Goal: Task Accomplishment & Management: Use online tool/utility

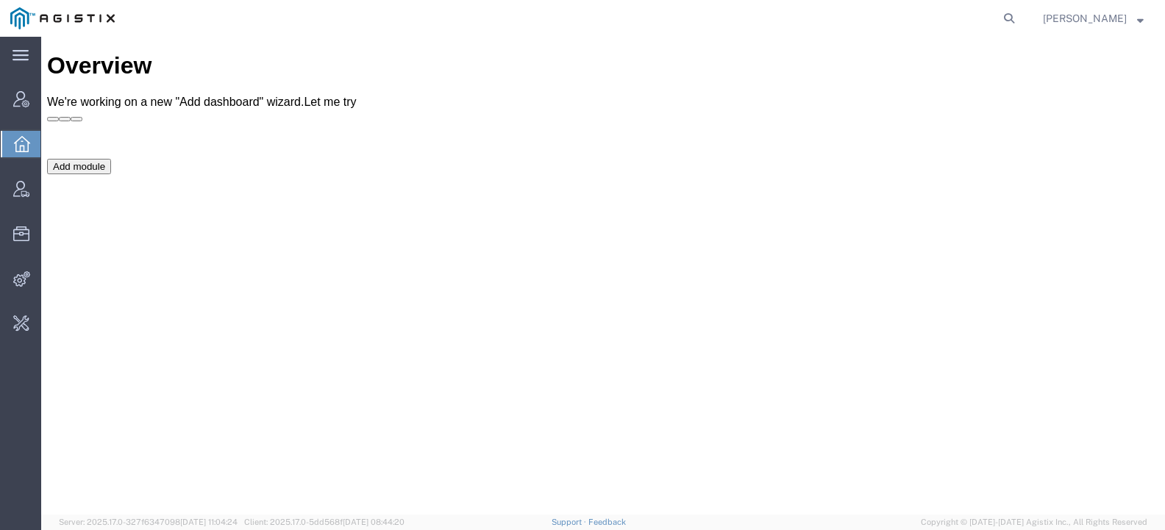
drag, startPoint x: 1025, startPoint y: 21, endPoint x: 1016, endPoint y: 21, distance: 8.8
click at [1020, 21] on icon at bounding box center [1009, 18] width 21 height 21
click at [795, 23] on input "search" at bounding box center [775, 18] width 447 height 35
type input "l"
type input "swift"
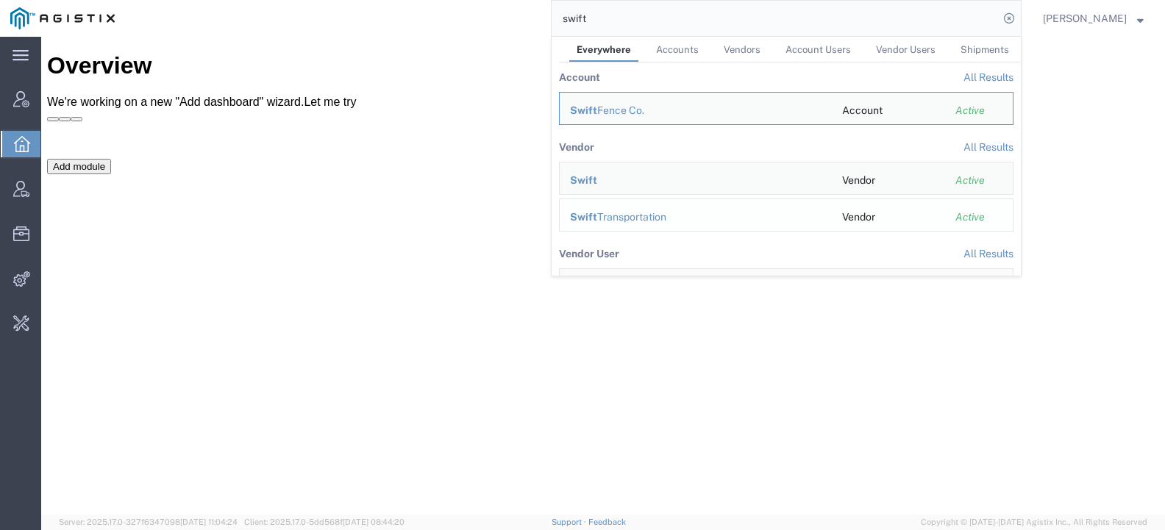
click at [618, 216] on div "Swift Transportation" at bounding box center [696, 217] width 252 height 15
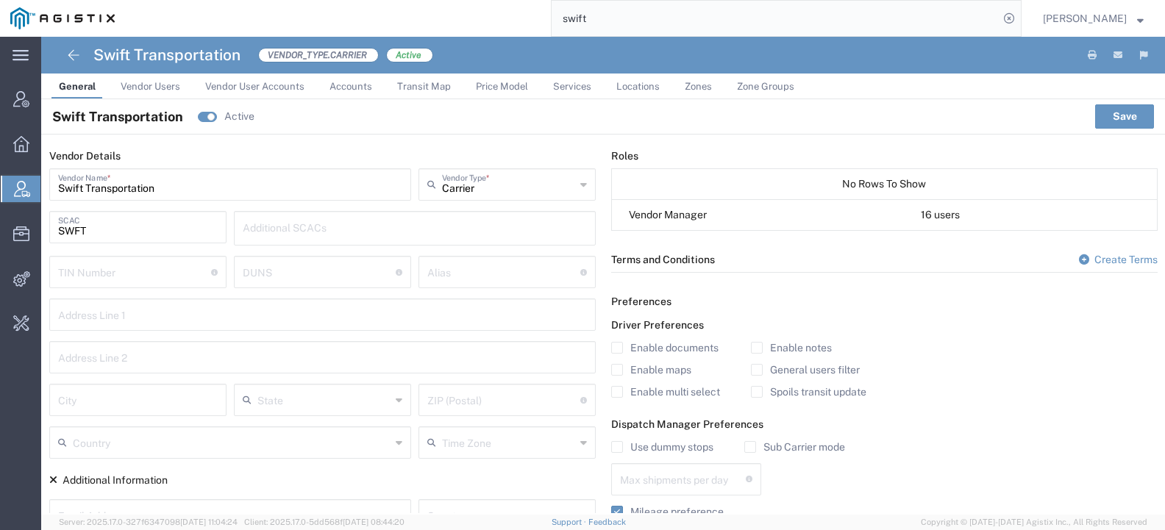
click at [330, 86] on span "Accounts" at bounding box center [351, 86] width 43 height 11
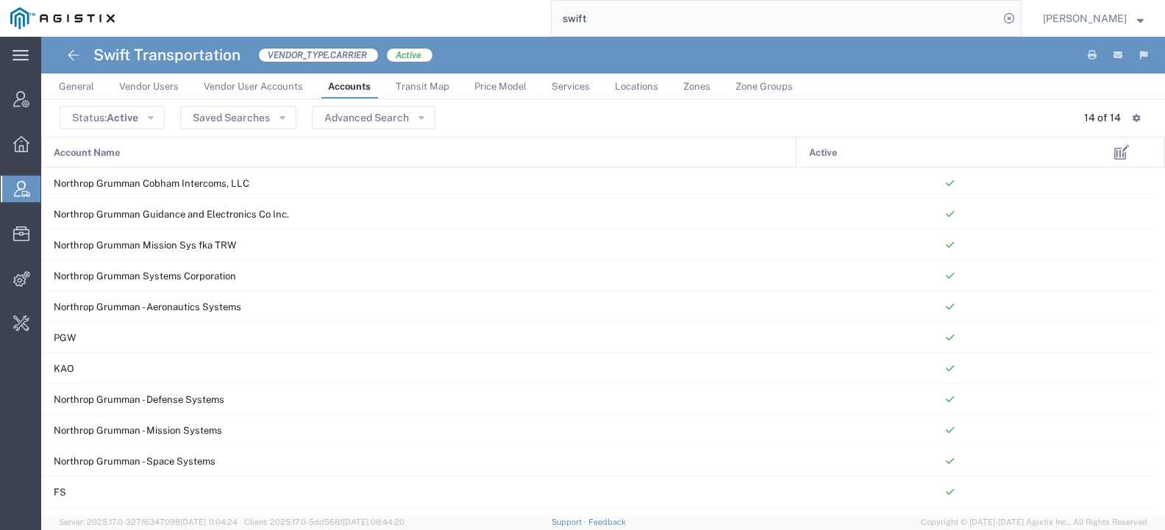
click at [486, 87] on span "Price Model" at bounding box center [500, 86] width 52 height 11
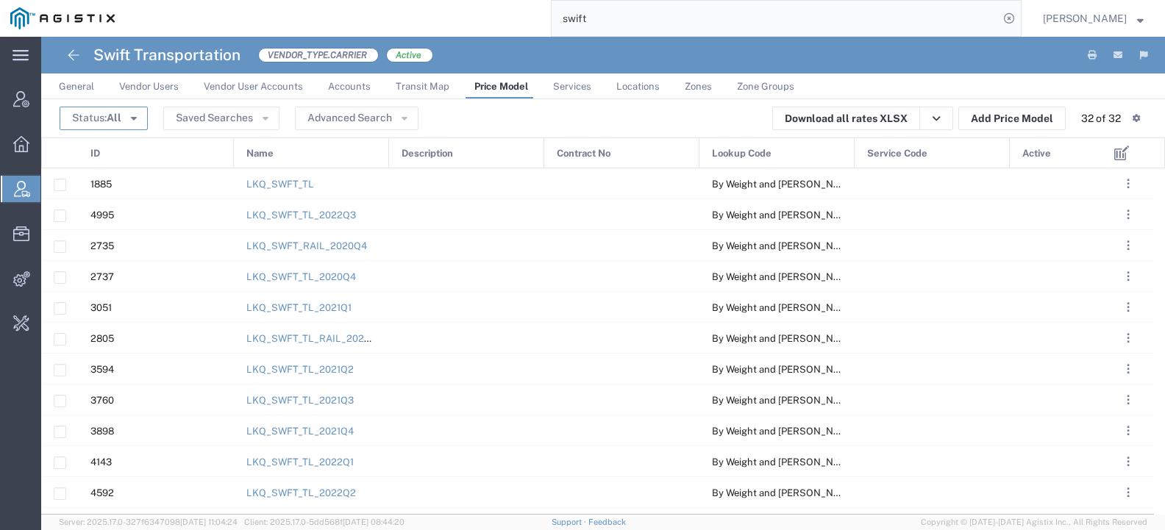
click at [110, 121] on span "All" at bounding box center [114, 118] width 15 height 12
click at [115, 143] on span "Active" at bounding box center [146, 146] width 170 height 23
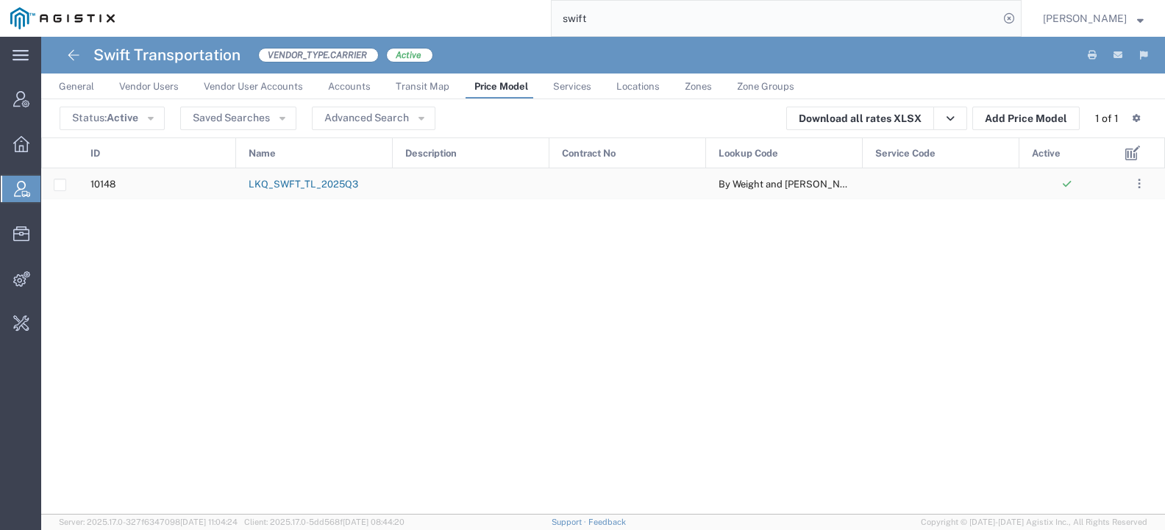
click at [324, 189] on link "LKQ_SWFT_TL_2025Q3" at bounding box center [304, 184] width 110 height 11
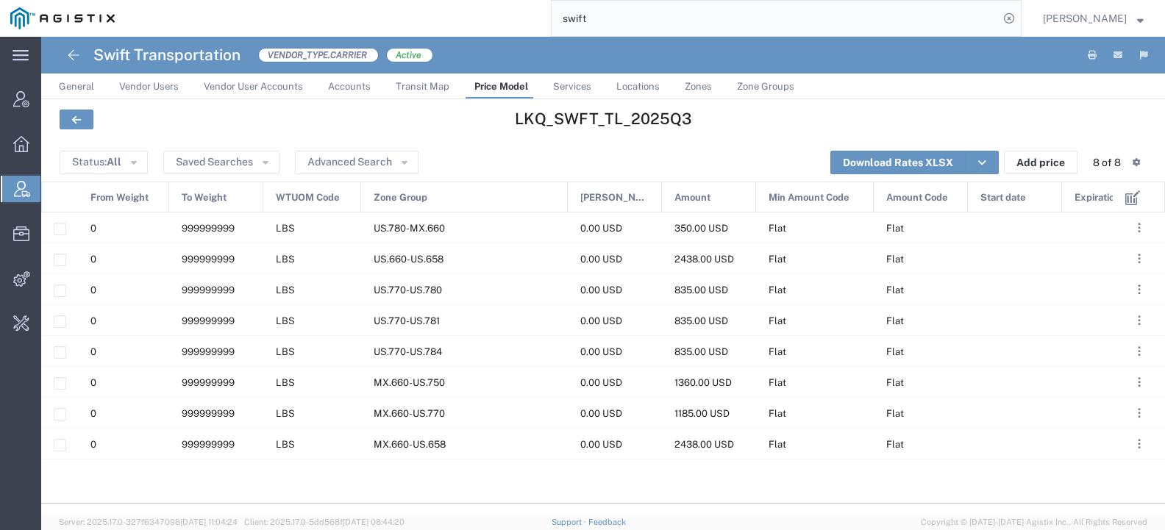
drag, startPoint x: 455, startPoint y: 197, endPoint x: 568, endPoint y: 203, distance: 112.7
click at [568, 203] on div at bounding box center [568, 197] width 6 height 31
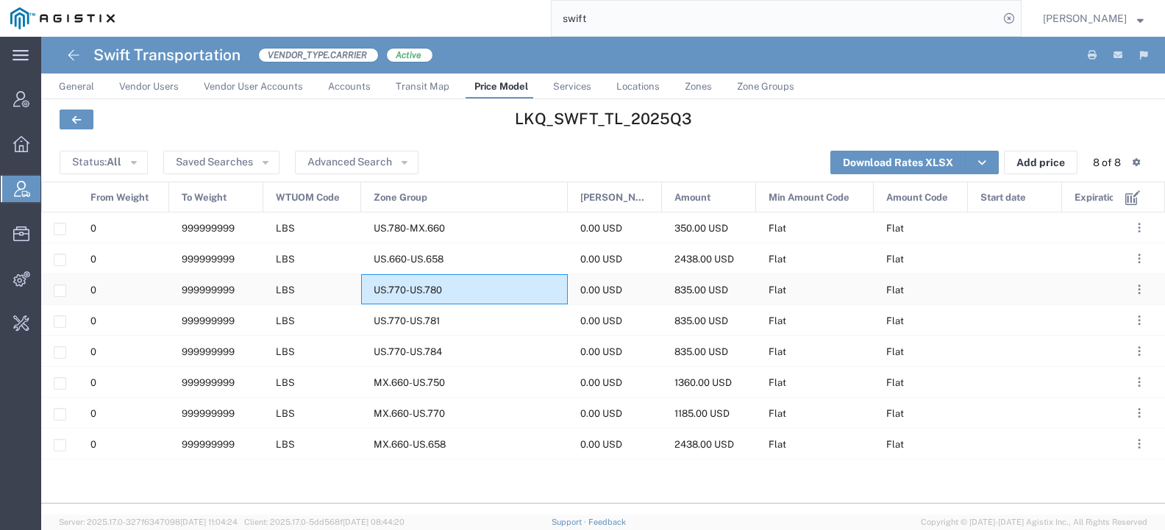
click at [492, 290] on div "US.770-US.780" at bounding box center [464, 289] width 207 height 30
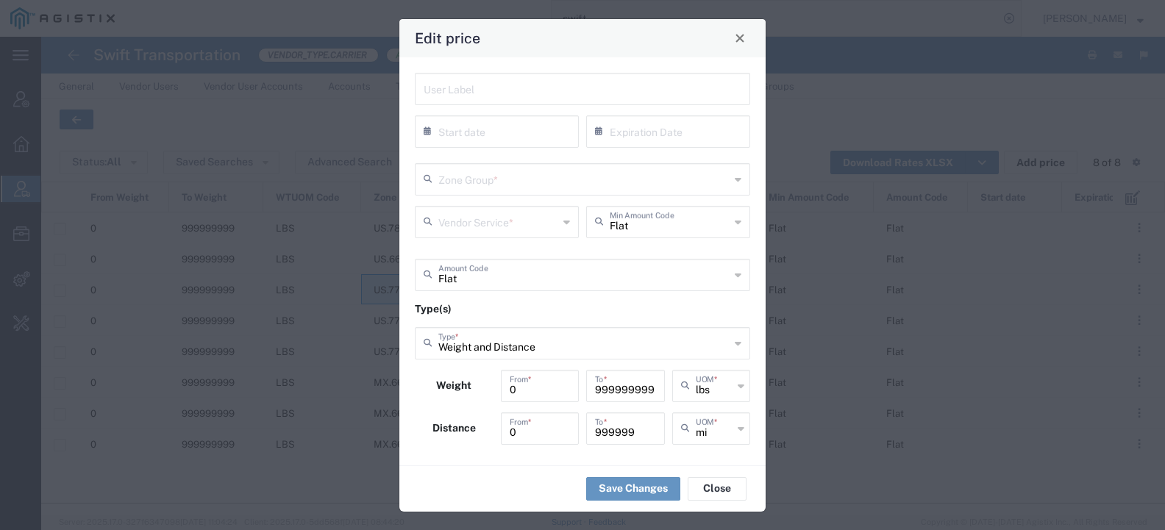
type input "TL Standard 3 - 5 Day"
type input "US.770-US.780"
click at [644, 433] on input "999999" at bounding box center [625, 428] width 61 height 26
type input "9999999999"
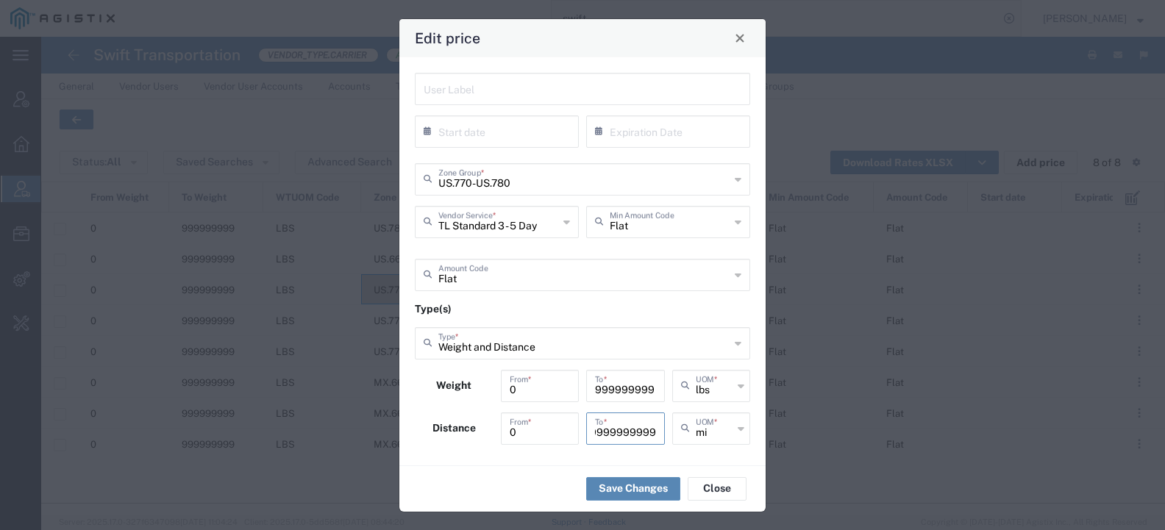
click at [642, 485] on button "Save Changes" at bounding box center [633, 489] width 94 height 24
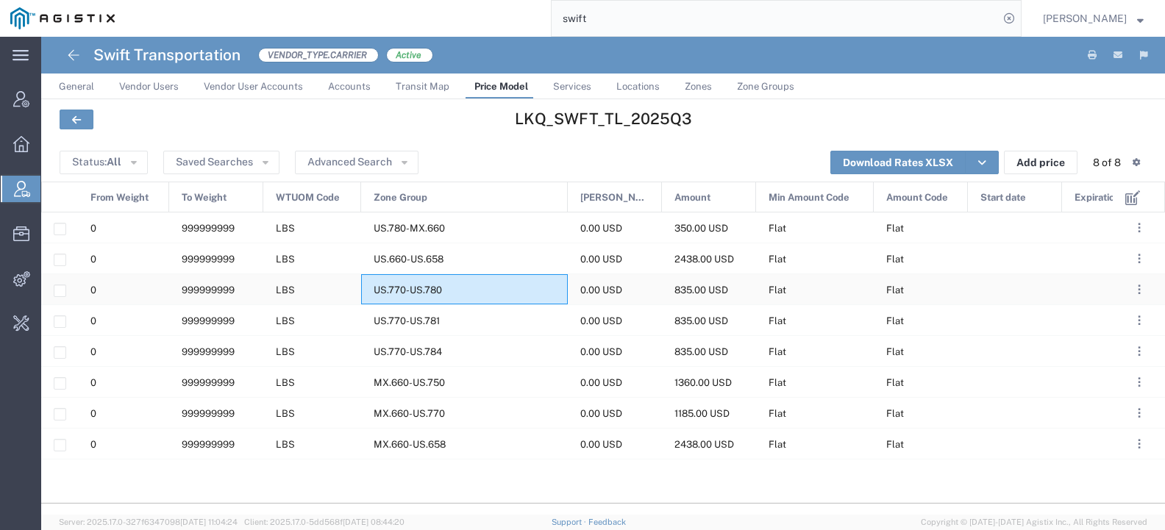
click at [415, 287] on span "US.770-US.780" at bounding box center [408, 290] width 68 height 11
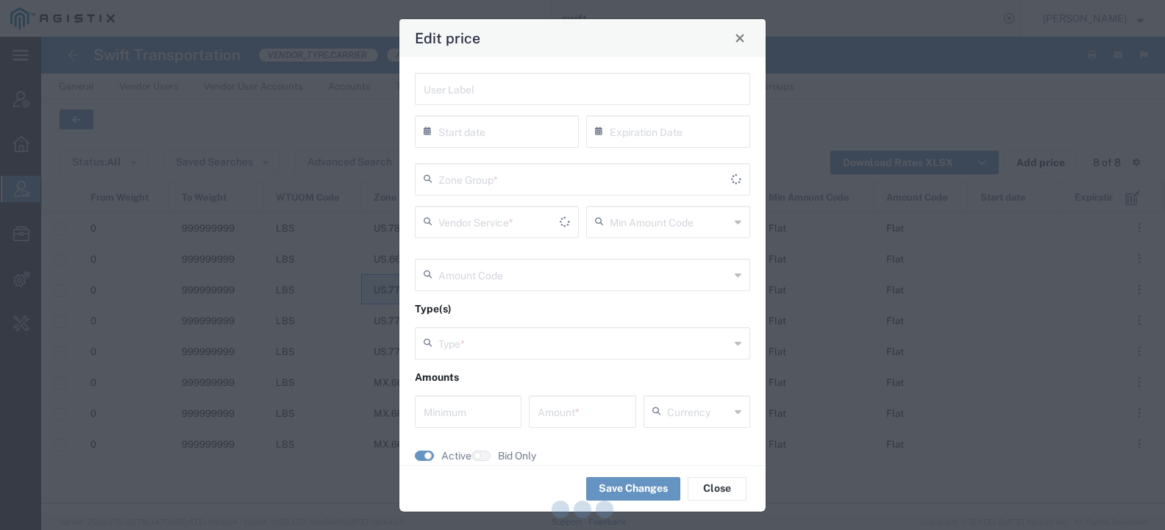
type input "Flat"
type input "Weight and Distance"
type input "0"
type input "835"
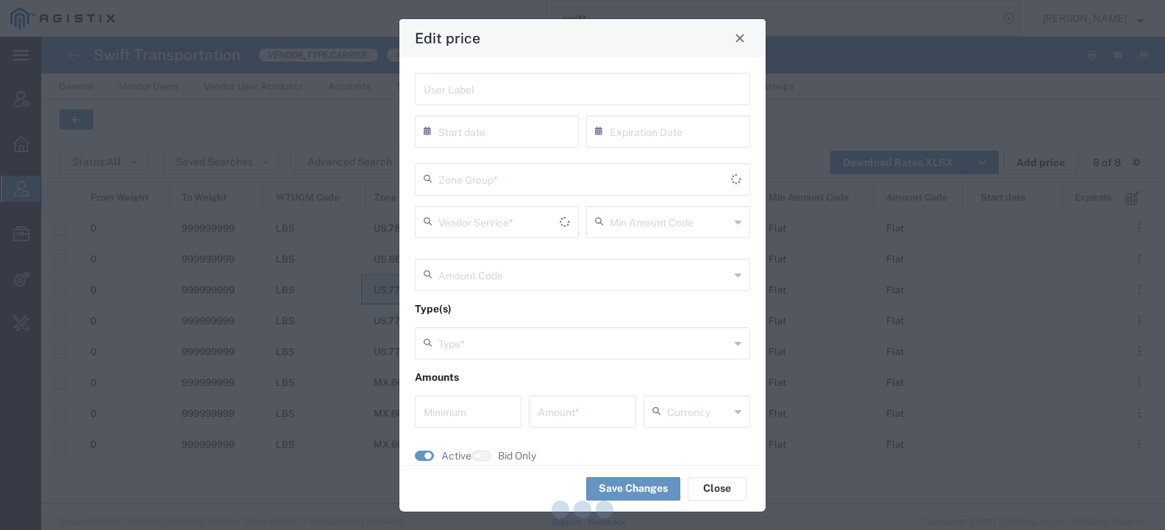
type input "USD"
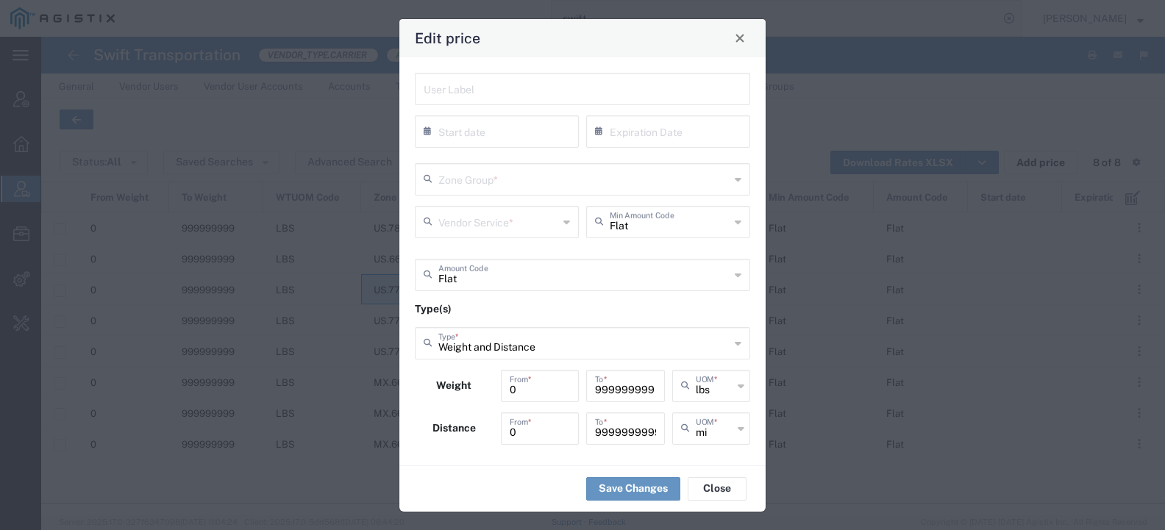
type input "US.770-US.780"
type input "TL Standard 3 - 5 Day"
click at [744, 41] on span "Close" at bounding box center [740, 38] width 10 height 10
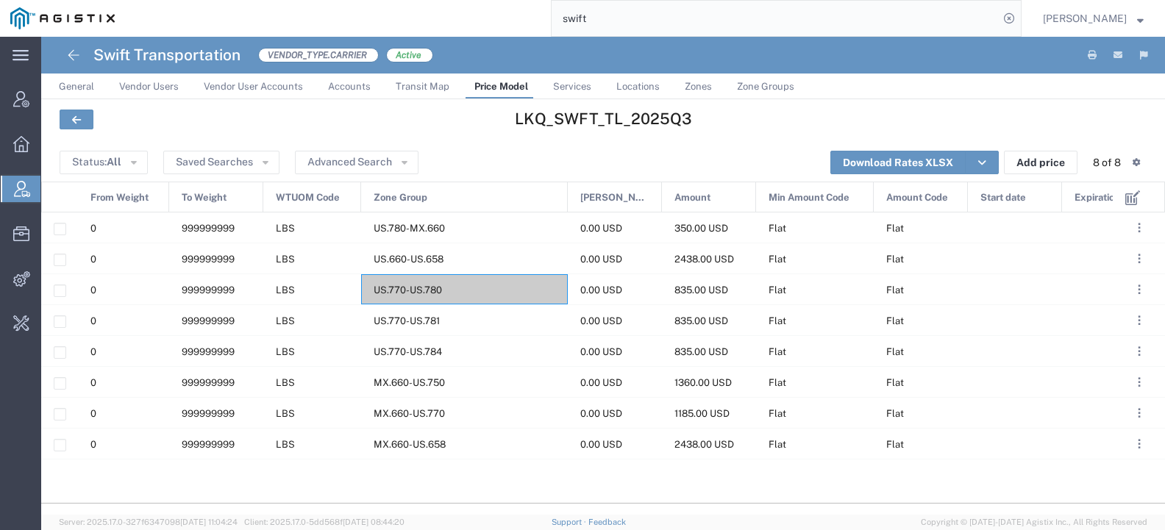
click at [757, 88] on span "Zone Groups" at bounding box center [765, 86] width 57 height 11
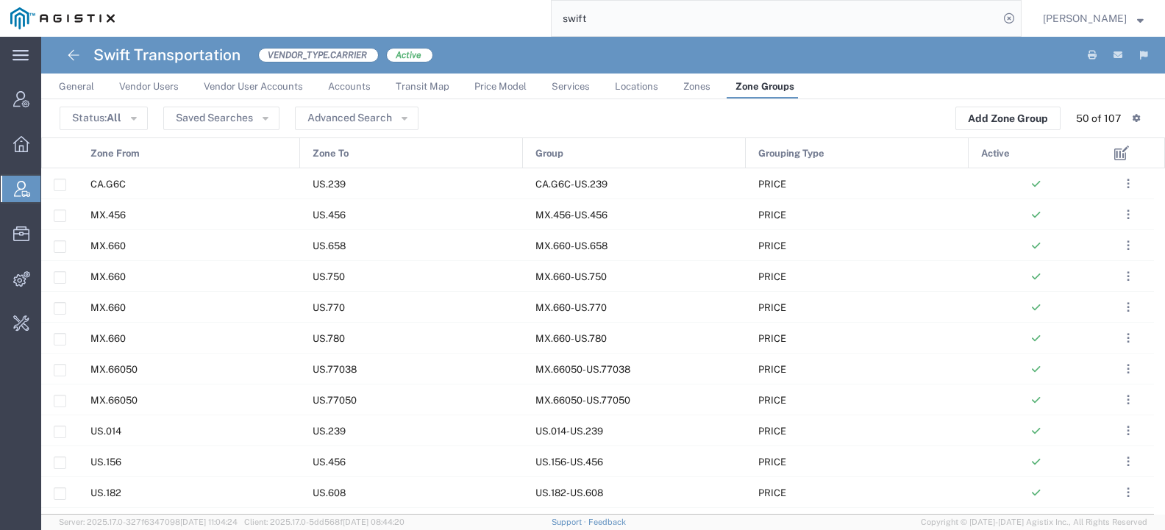
click at [702, 88] on span "Zones" at bounding box center [696, 86] width 27 height 11
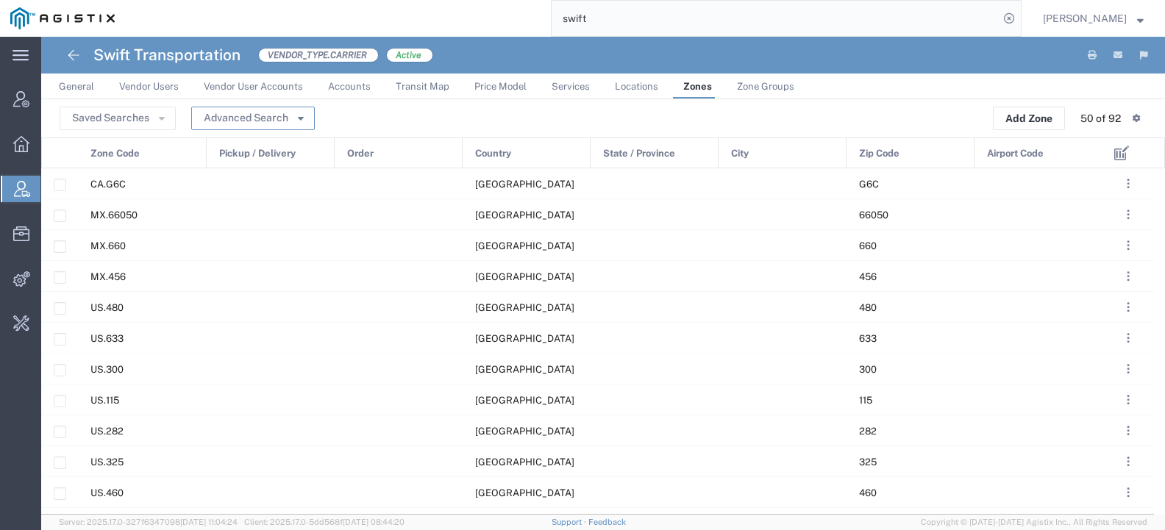
click at [266, 123] on button "Advanced Search" at bounding box center [253, 119] width 124 height 24
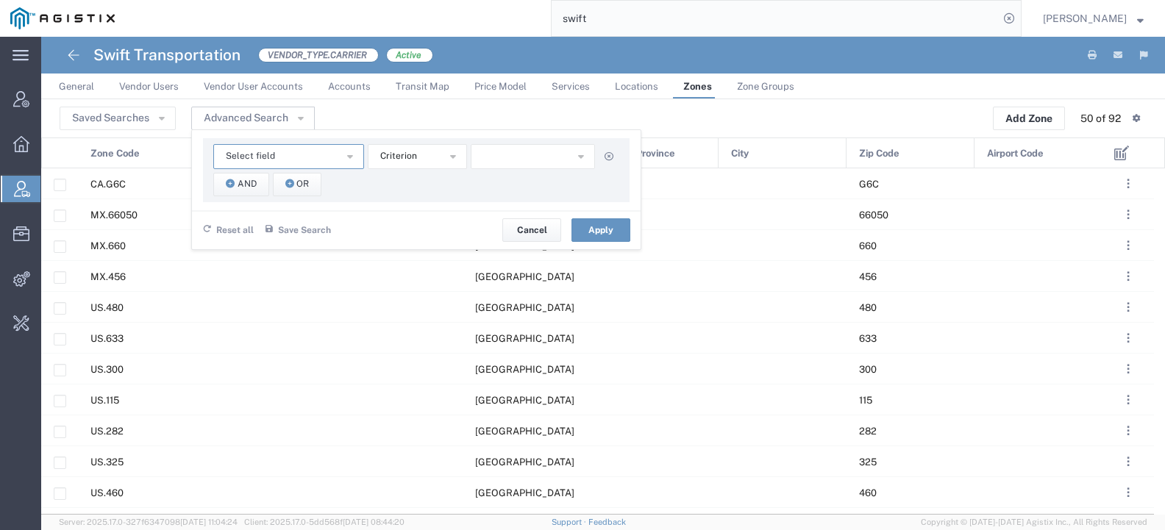
click at [273, 157] on button "Select field" at bounding box center [288, 156] width 151 height 25
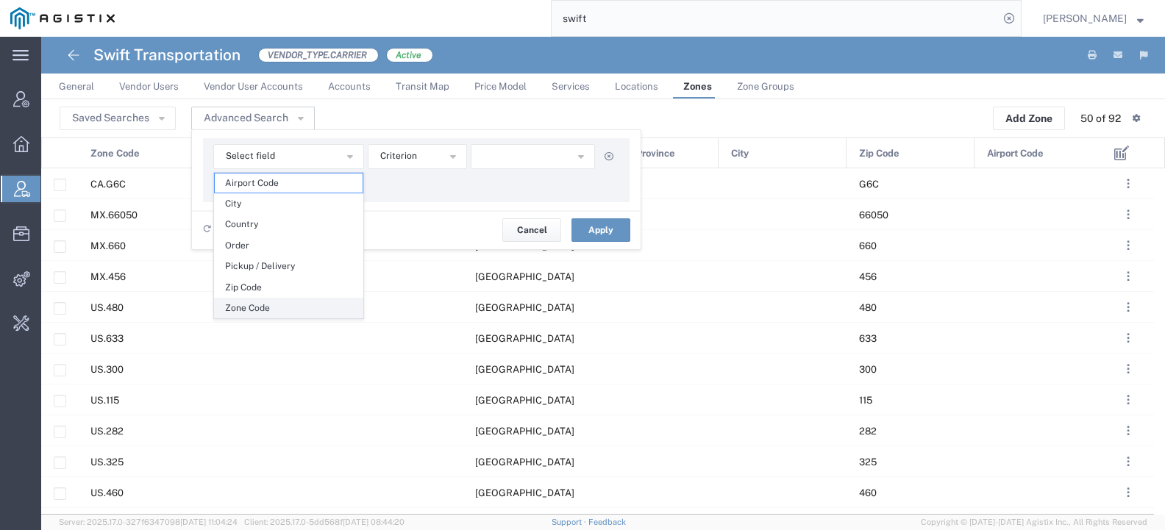
click at [296, 305] on span "Zone Code" at bounding box center [289, 308] width 148 height 19
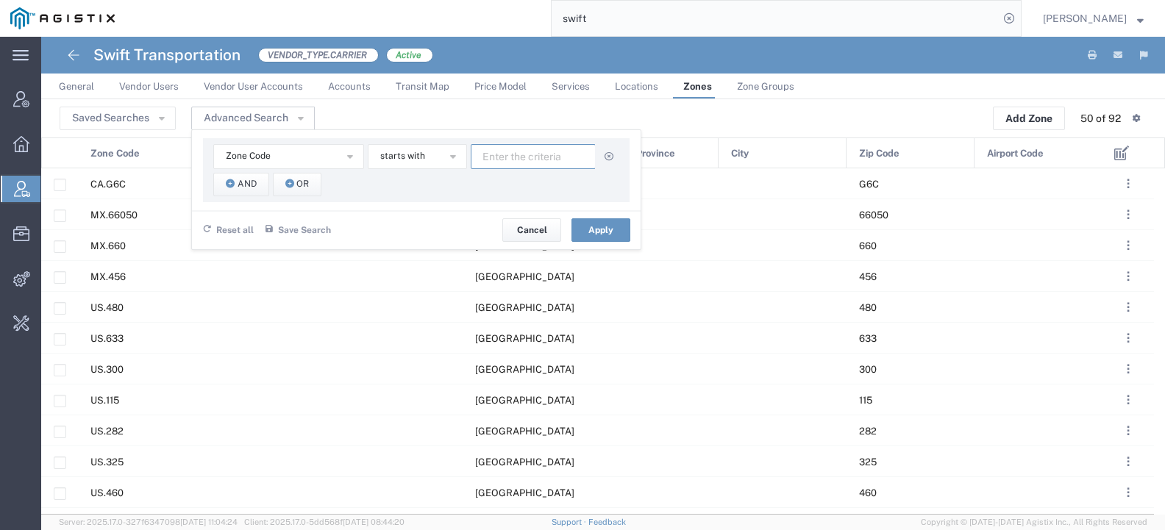
click at [516, 161] on input "text" at bounding box center [533, 156] width 125 height 25
type input "us.770"
click at [594, 230] on button "Apply" at bounding box center [601, 230] width 59 height 24
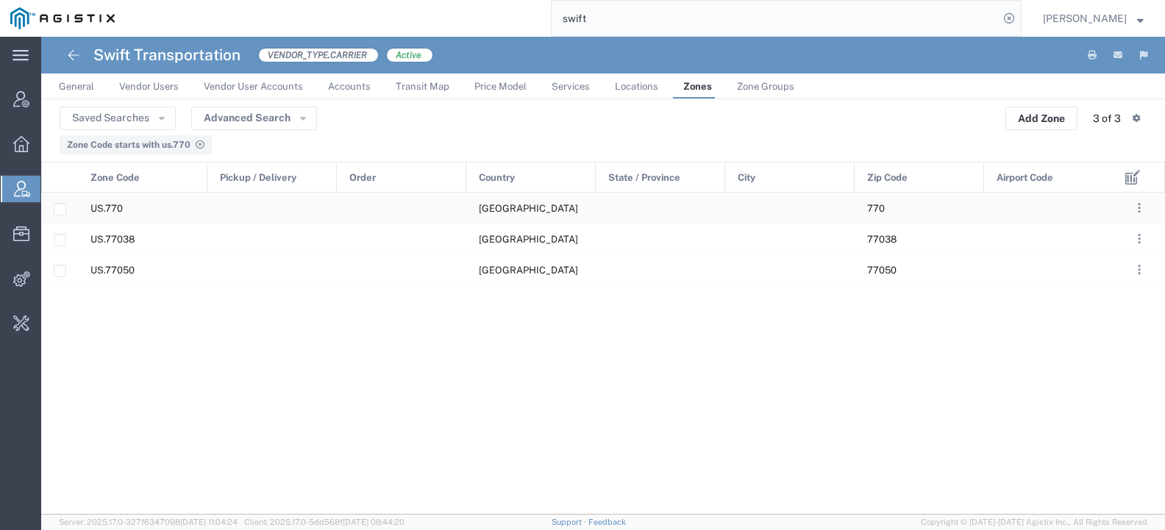
click at [296, 208] on div at bounding box center [271, 208] width 129 height 30
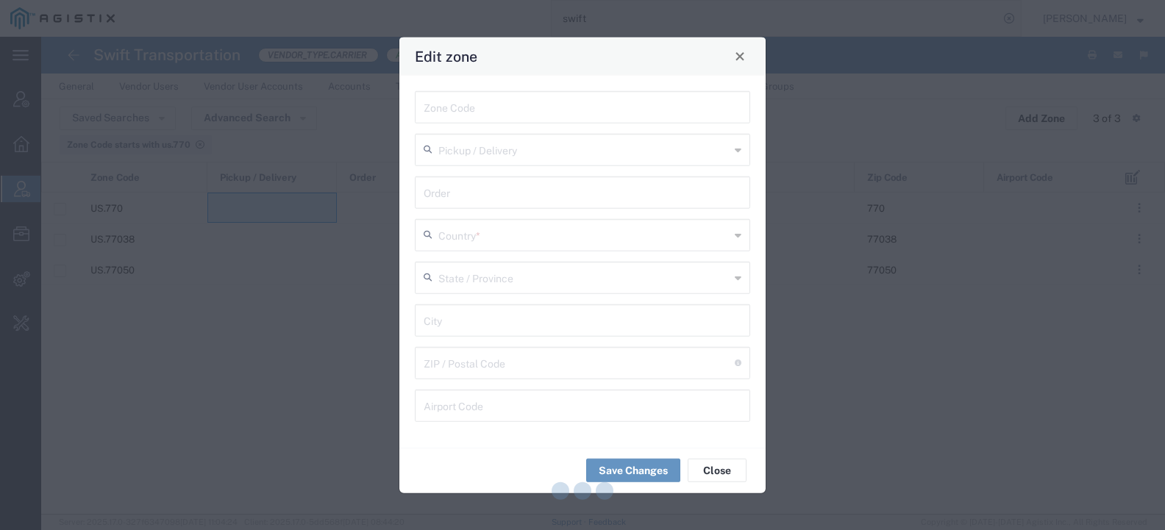
type input "US.770"
type input "[GEOGRAPHIC_DATA]"
type input "770"
click at [739, 63] on button "Close" at bounding box center [740, 56] width 21 height 21
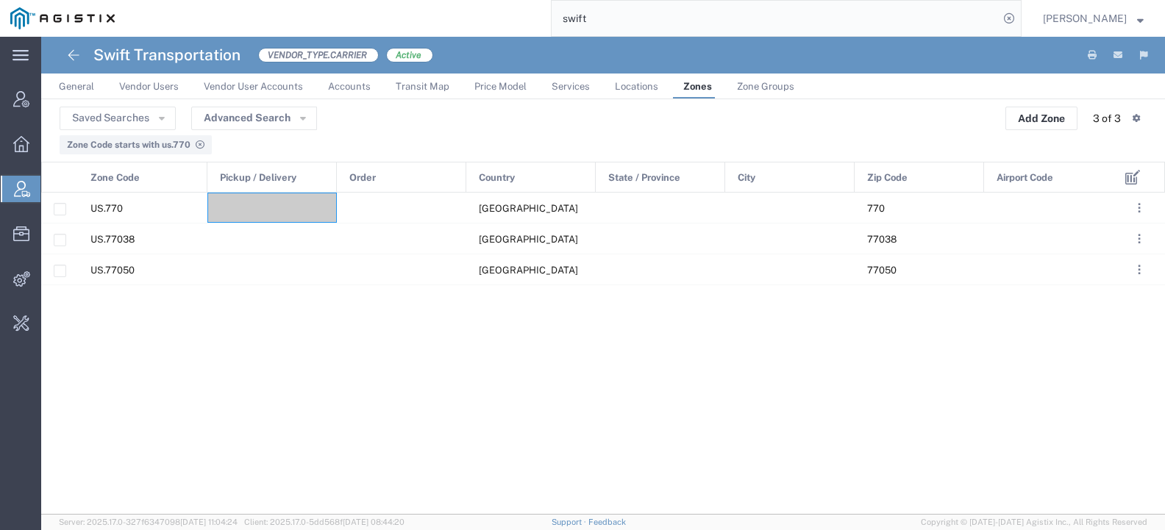
click at [177, 145] on span "Zone Code starts with us.770" at bounding box center [129, 145] width 124 height 10
click at [238, 118] on button "Advanced Search" at bounding box center [254, 119] width 126 height 24
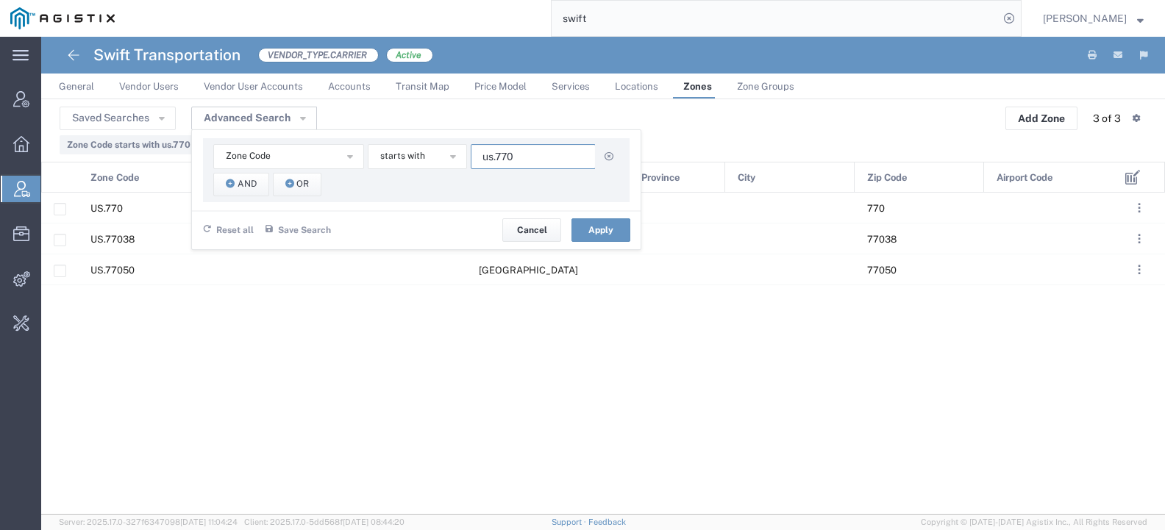
click at [542, 157] on input "us.770" at bounding box center [533, 156] width 125 height 25
type input "us.780"
click at [593, 224] on button "Apply" at bounding box center [601, 230] width 59 height 24
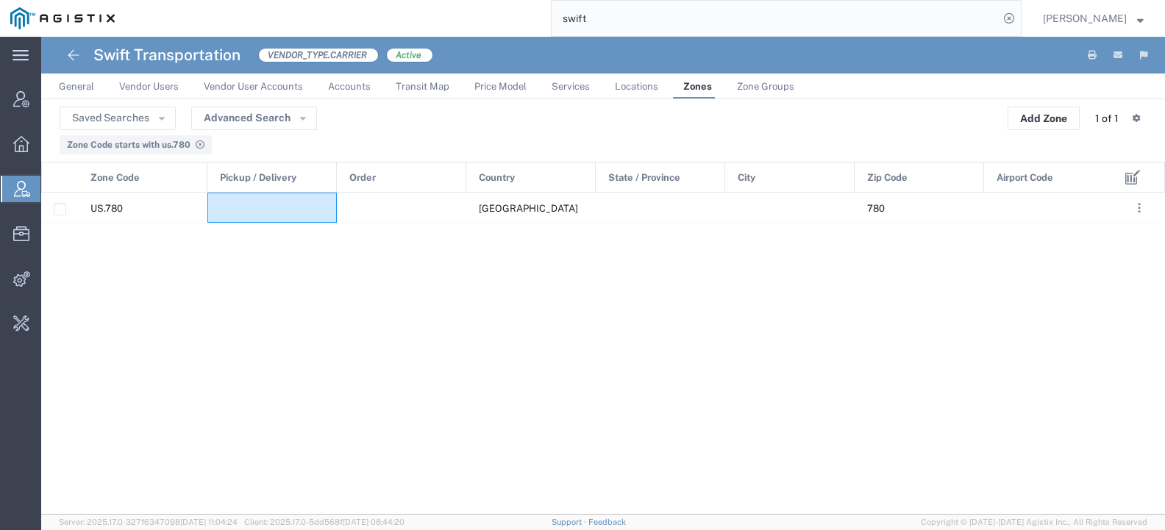
click at [741, 90] on span "Zone Groups" at bounding box center [765, 86] width 57 height 11
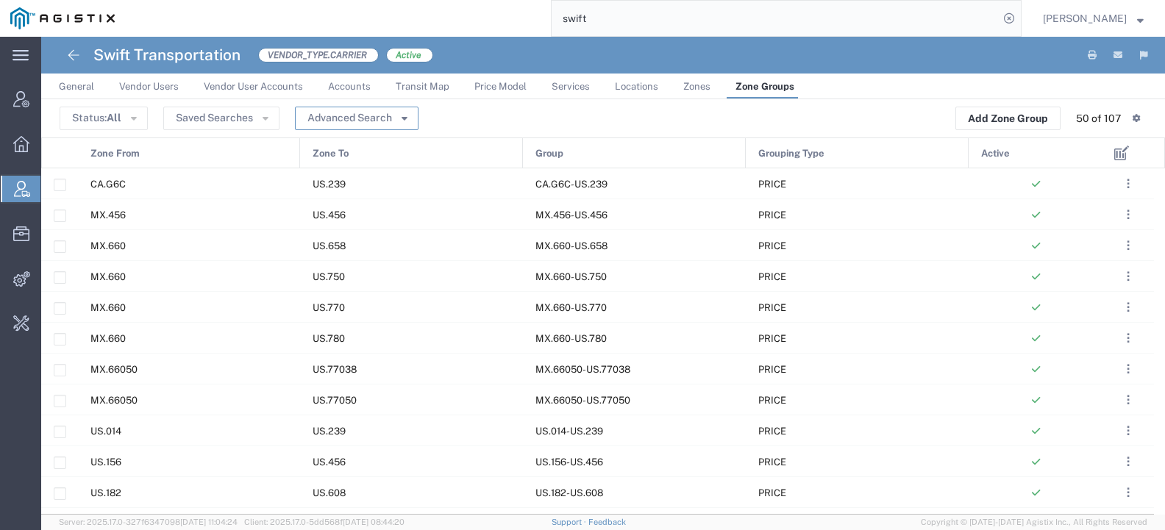
click at [360, 112] on button "Advanced Search" at bounding box center [357, 119] width 124 height 24
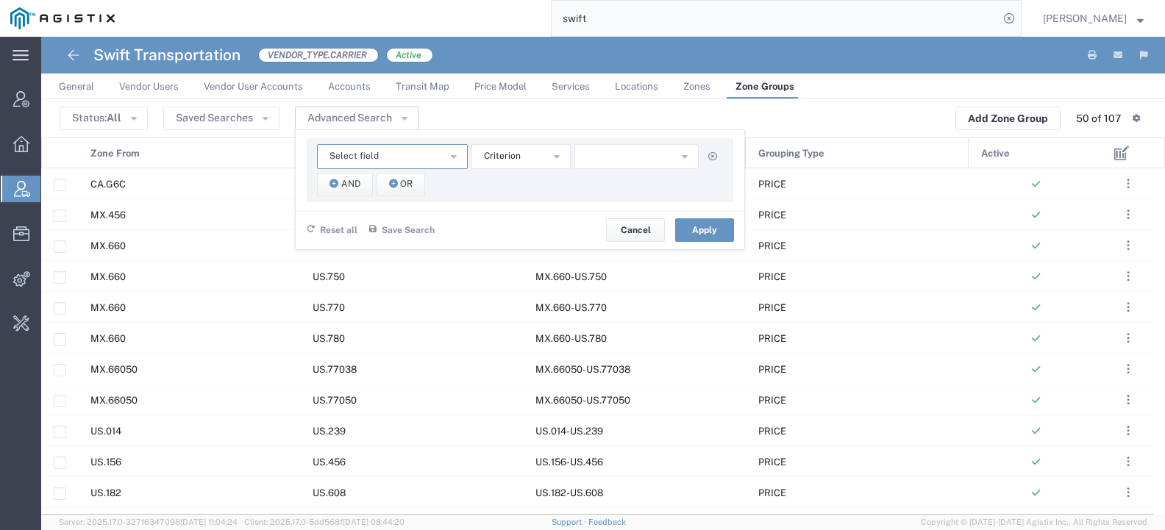
click at [381, 146] on button "Select field" at bounding box center [392, 156] width 151 height 25
click at [395, 209] on span "Group" at bounding box center [392, 203] width 148 height 19
click at [597, 168] on input "text" at bounding box center [637, 156] width 125 height 25
type input "us.770-us.780"
click at [683, 224] on button "Apply" at bounding box center [704, 230] width 59 height 24
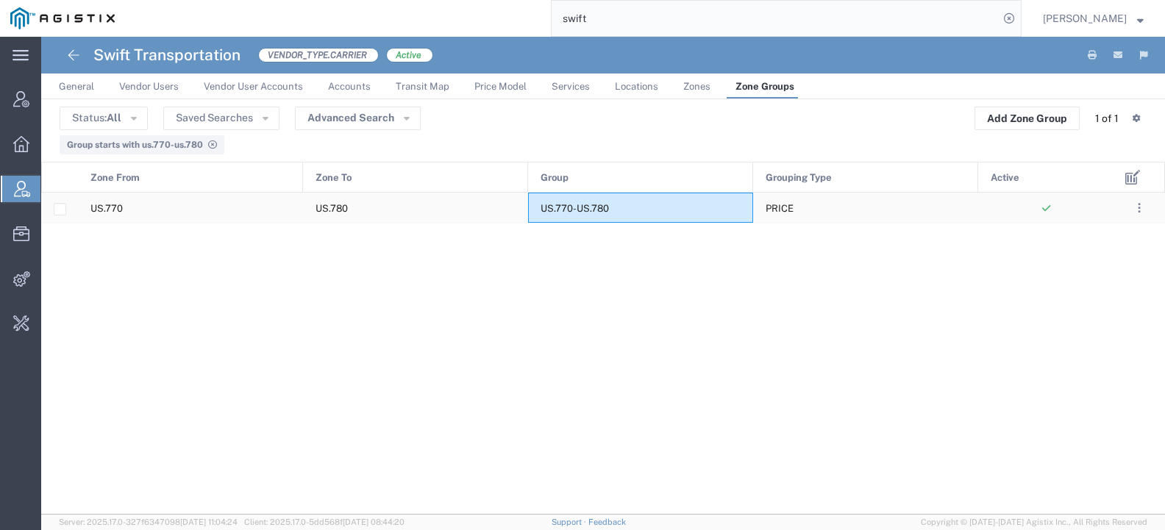
click at [676, 207] on div "US.770-US.780" at bounding box center [640, 208] width 225 height 30
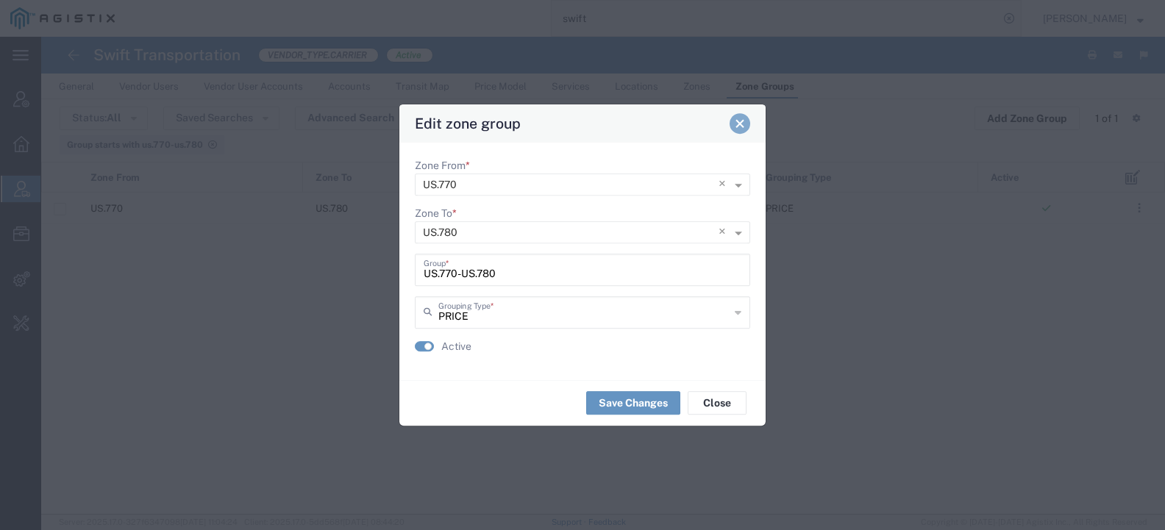
click at [745, 129] on span "Close" at bounding box center [740, 123] width 10 height 10
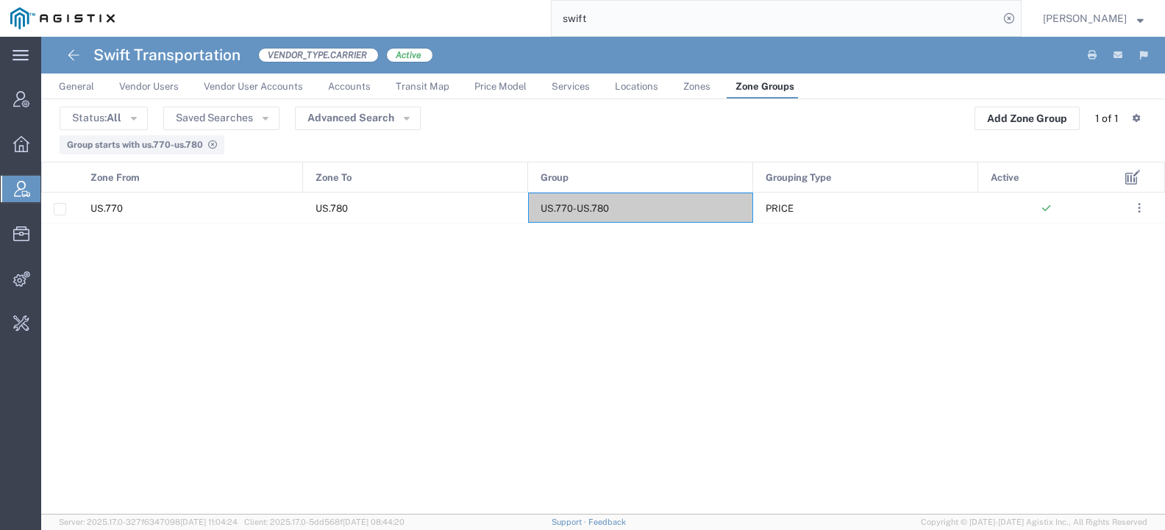
click at [494, 90] on span "Price Model" at bounding box center [500, 86] width 52 height 11
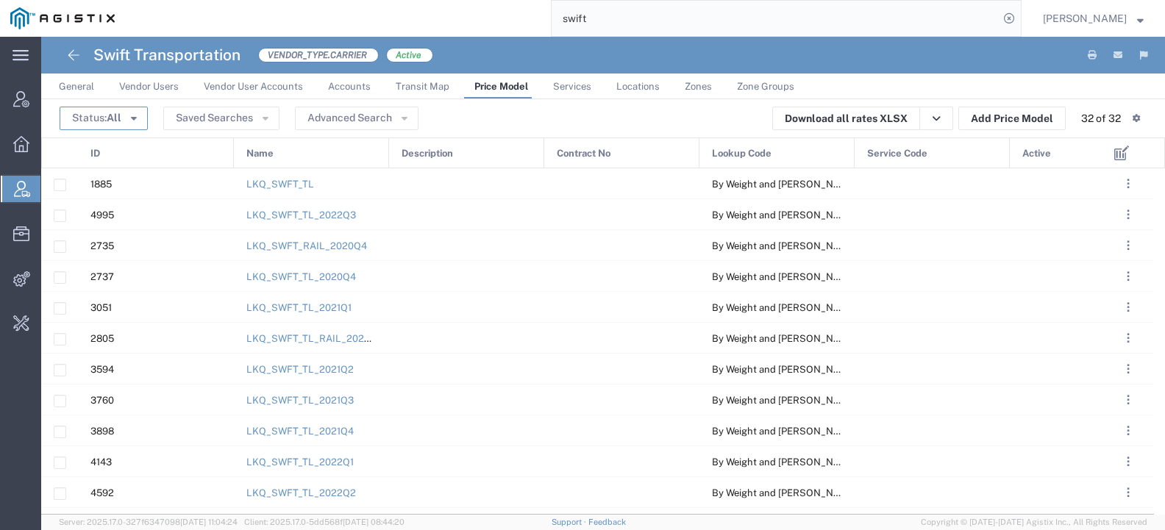
click at [115, 124] on span "All" at bounding box center [114, 118] width 15 height 12
click at [135, 141] on span "Active" at bounding box center [146, 146] width 170 height 23
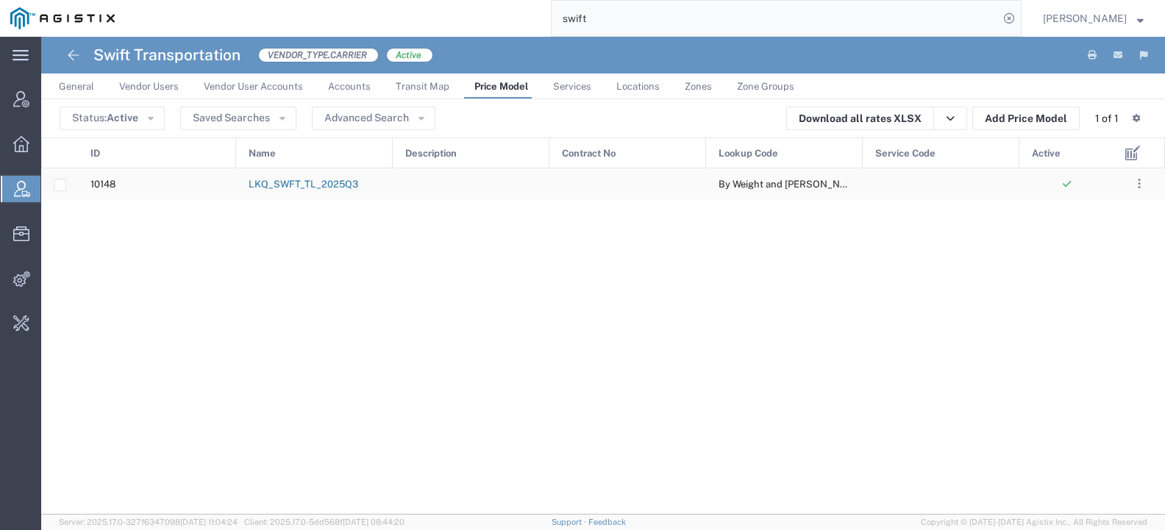
click at [330, 184] on link "LKQ_SWFT_TL_2025Q3" at bounding box center [304, 184] width 110 height 11
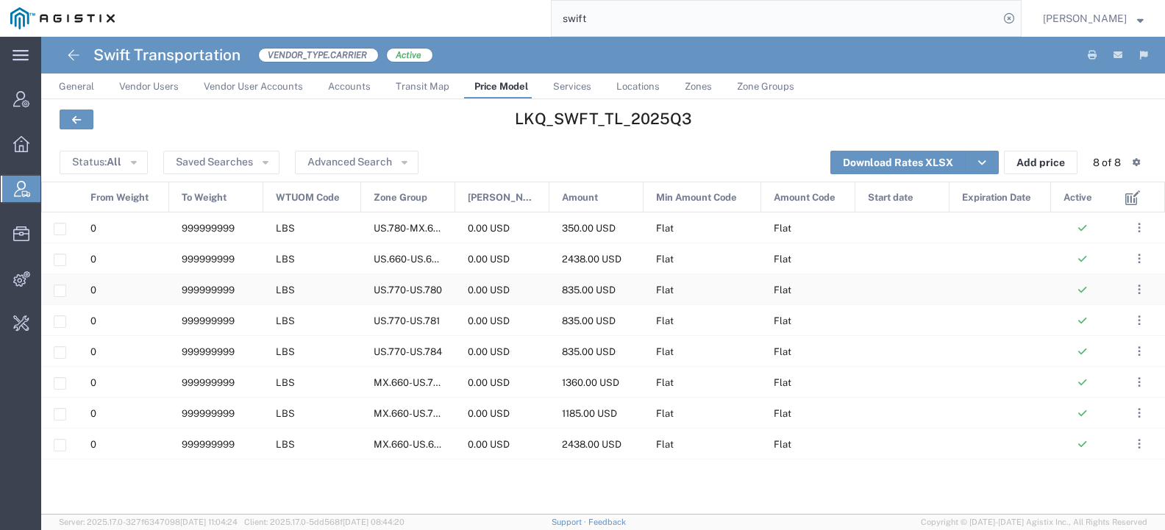
click at [443, 287] on div "US.770-US.780" at bounding box center [408, 289] width 94 height 30
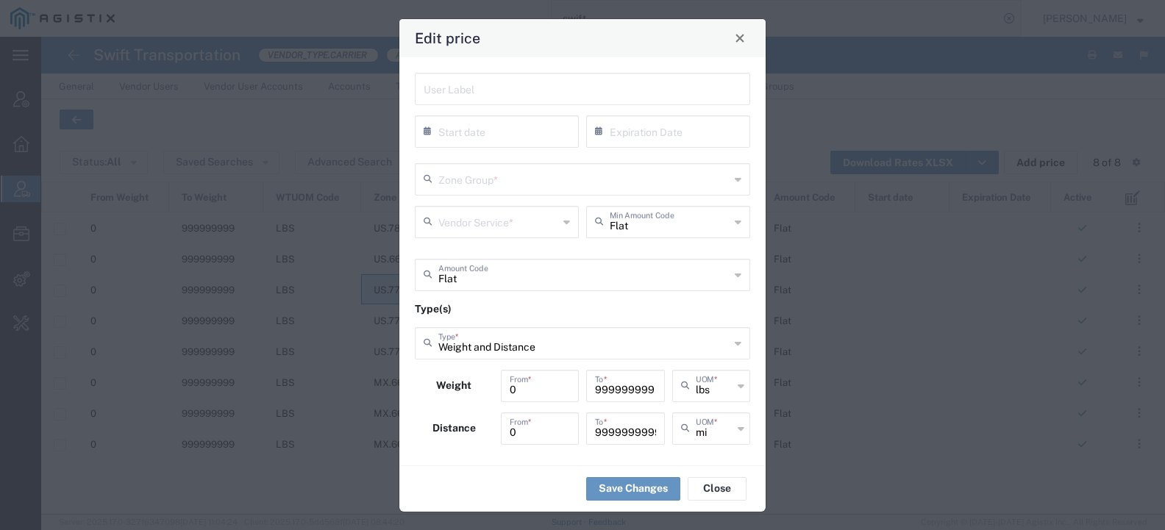
type input "US.770-US.780"
type input "TL Standard 3 - 5 Day"
drag, startPoint x: 610, startPoint y: 387, endPoint x: 692, endPoint y: 402, distance: 83.7
click at [692, 402] on div "Weight 0 From * 999999999 To * lbs UOM *" at bounding box center [582, 391] width 343 height 43
drag, startPoint x: 591, startPoint y: 390, endPoint x: 672, endPoint y: 395, distance: 81.1
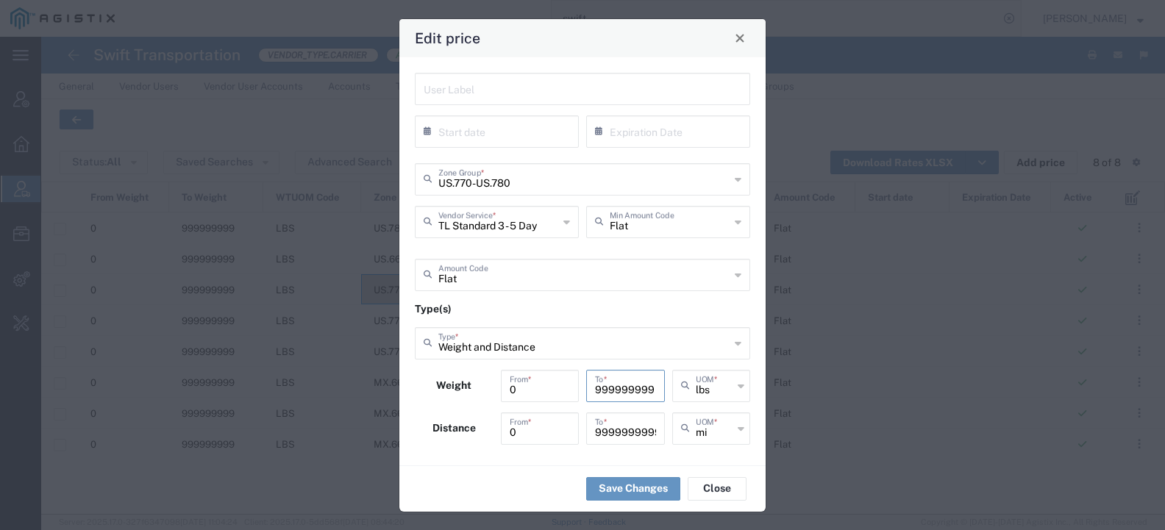
click at [672, 395] on div "Weight 0 From * 999999999 To * lbs UOM *" at bounding box center [582, 391] width 343 height 43
drag, startPoint x: 590, startPoint y: 438, endPoint x: 710, endPoint y: 441, distance: 119.9
click at [710, 441] on div "Distance 0 From * 9999999999 To * mi UOM *" at bounding box center [582, 434] width 343 height 43
click at [714, 485] on button "Close" at bounding box center [717, 489] width 59 height 24
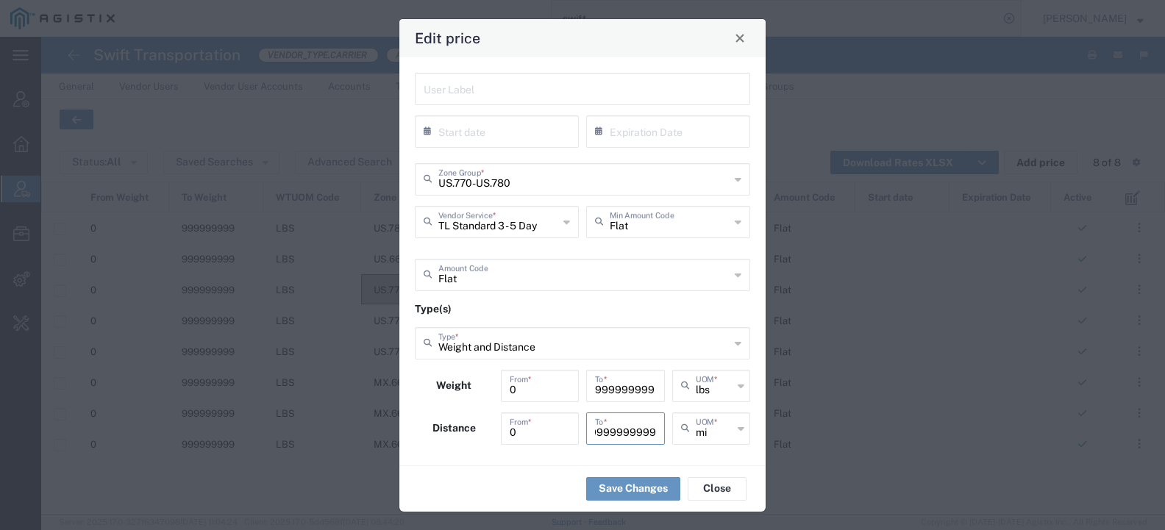
scroll to position [0, 0]
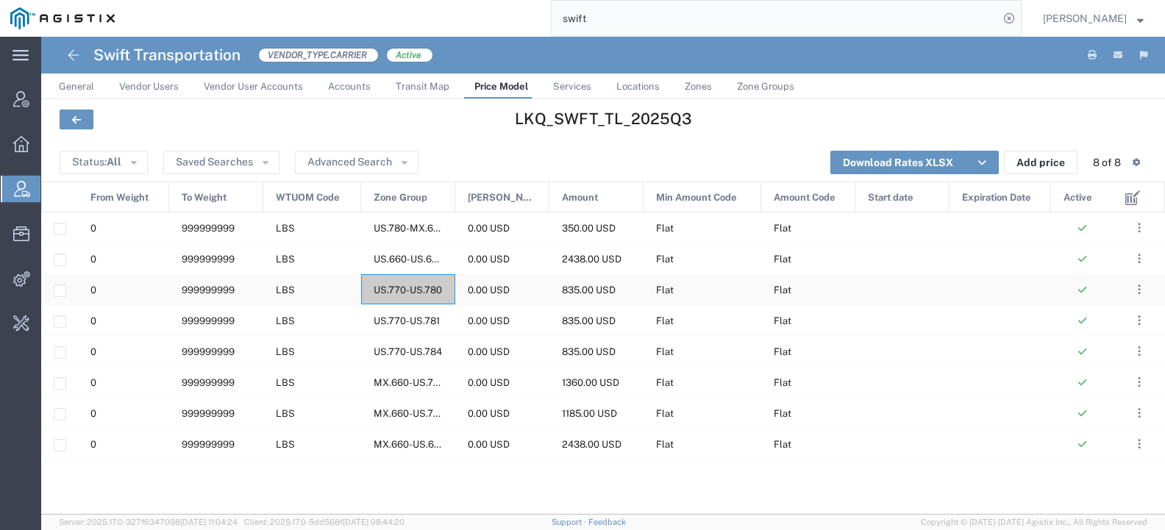
click at [398, 294] on span "US.770-US.780" at bounding box center [408, 290] width 68 height 11
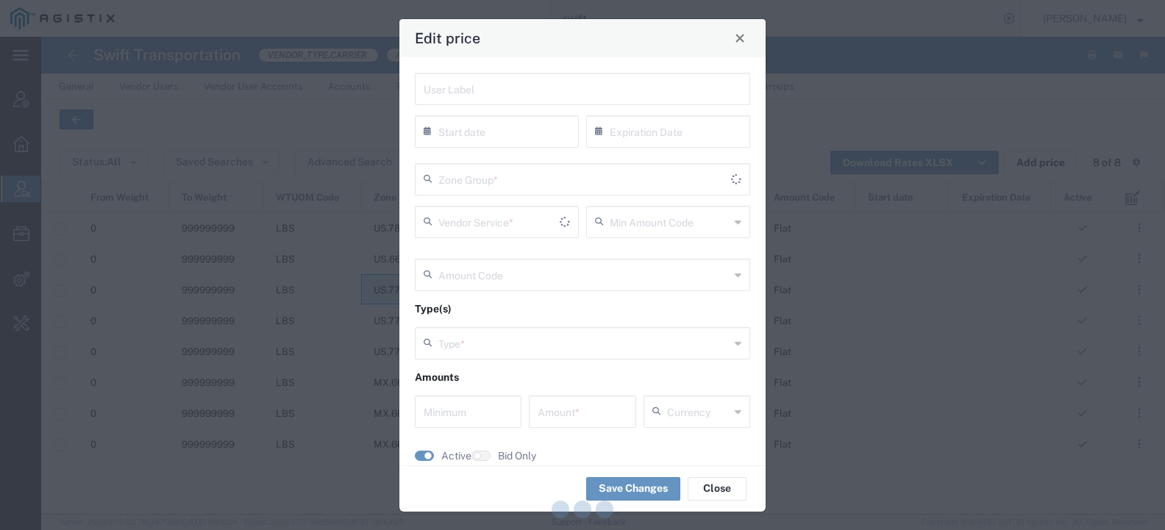
type input "TL Standard 3 - 5 Day"
type input "Flat"
type input "Weight and Distance"
type input "0"
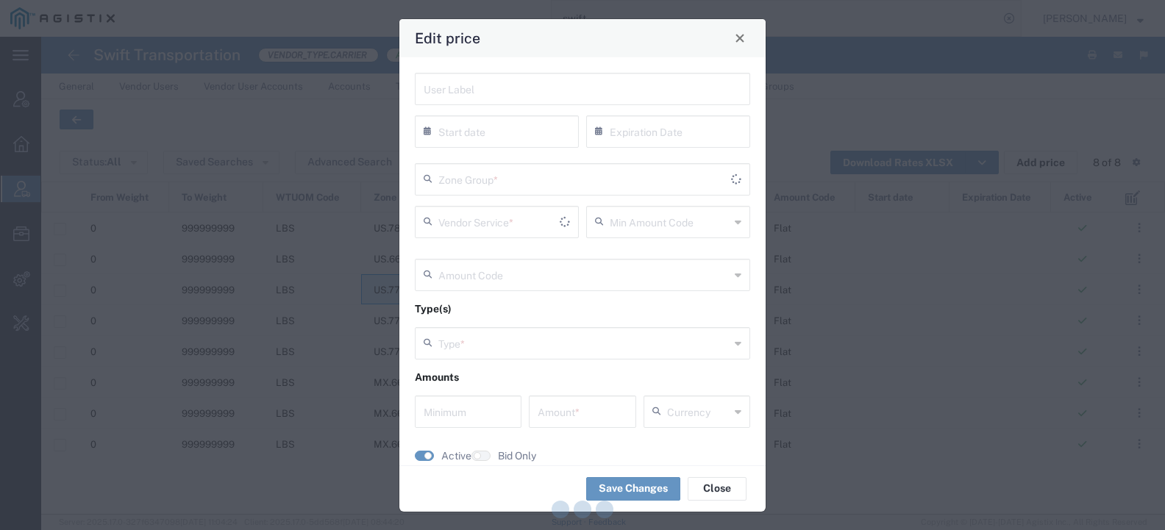
type input "835"
type input "USD"
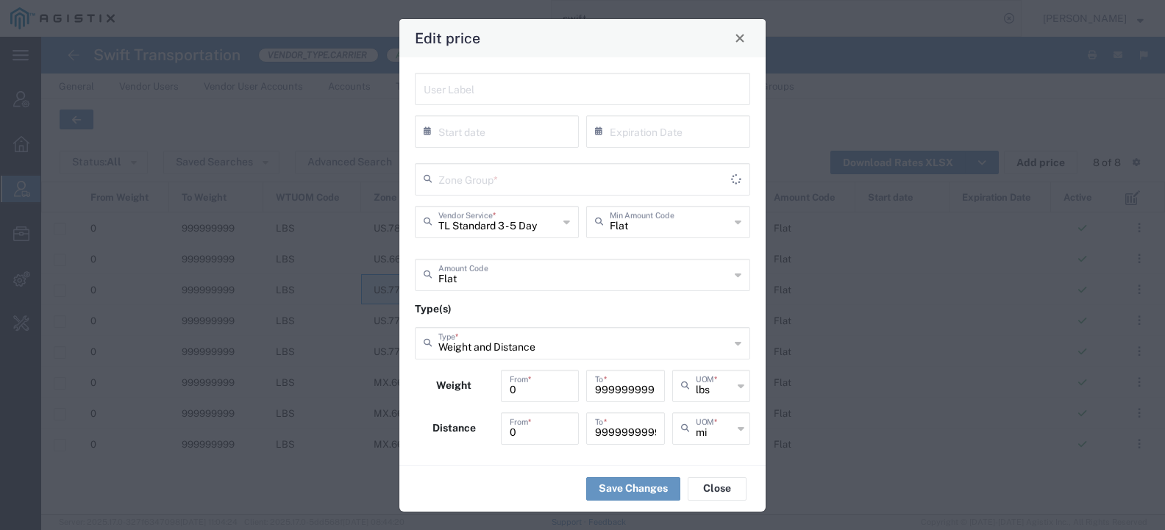
type input "US.770-US.780"
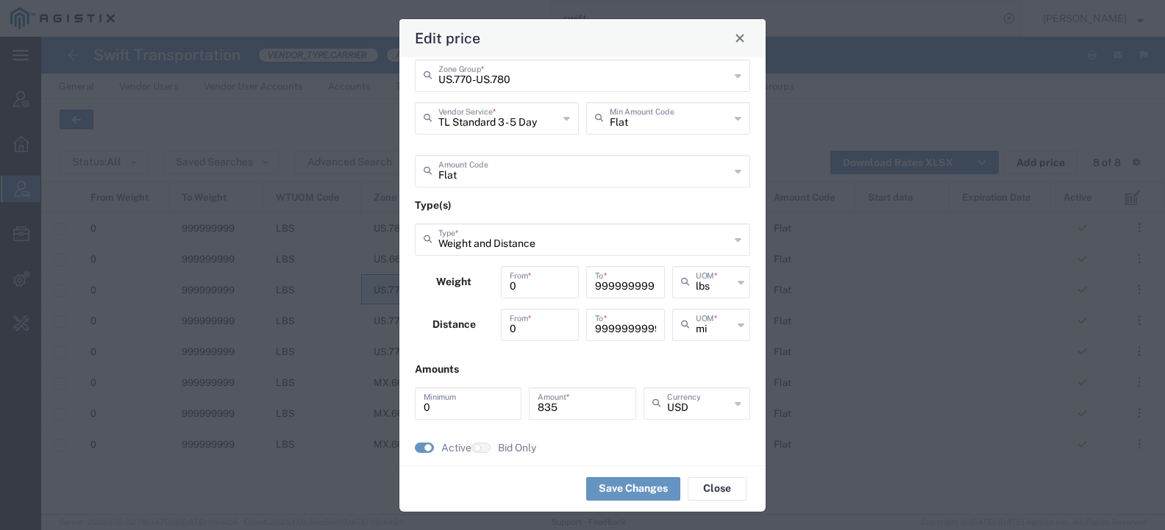
scroll to position [120, 0]
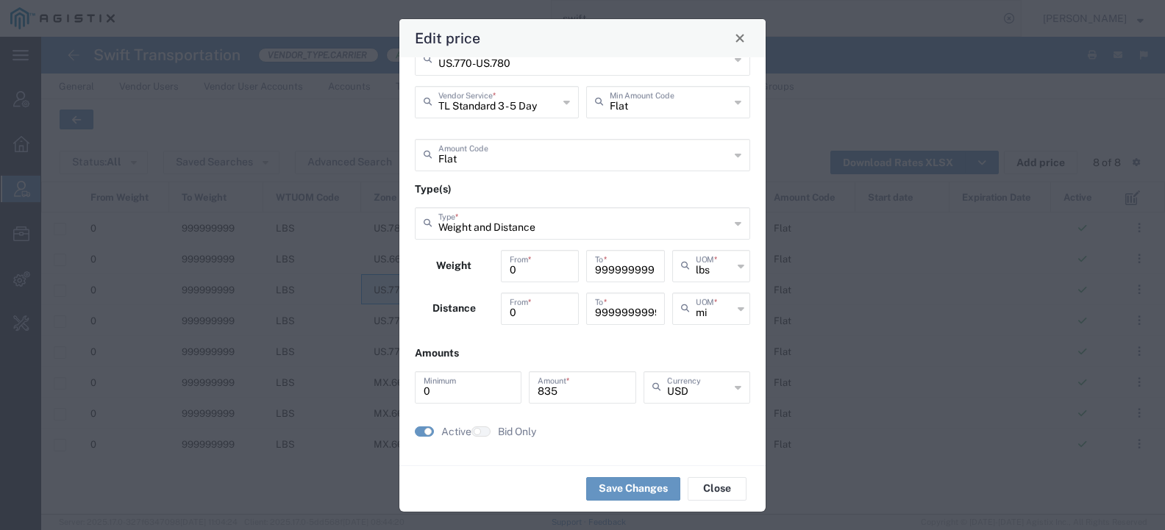
click at [610, 271] on input "999999999" at bounding box center [625, 265] width 61 height 26
type input "999999999999"
click at [637, 477] on button "Save Changes" at bounding box center [633, 489] width 94 height 24
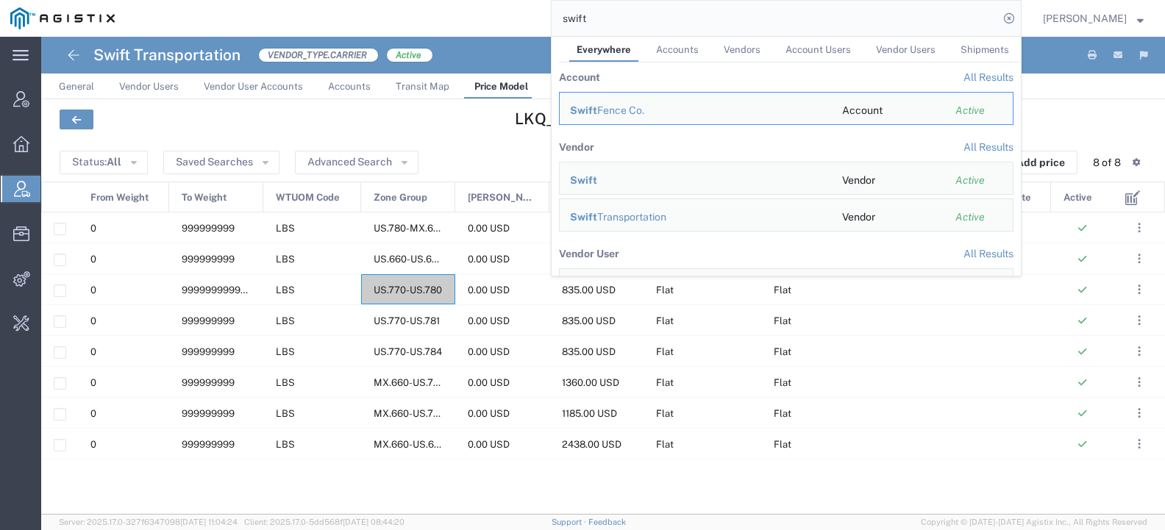
drag, startPoint x: 612, startPoint y: 25, endPoint x: 501, endPoint y: 26, distance: 111.1
click at [506, 26] on div "swift Everywhere Accounts Vendors Account Users Vendor Users Shipments Account …" at bounding box center [573, 18] width 897 height 37
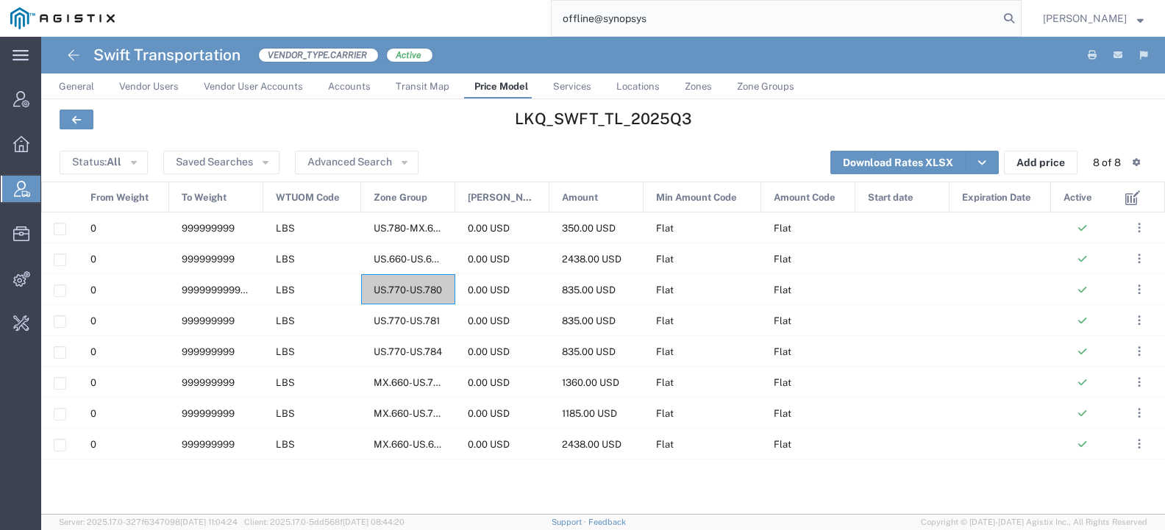
type input "offline@synopsys"
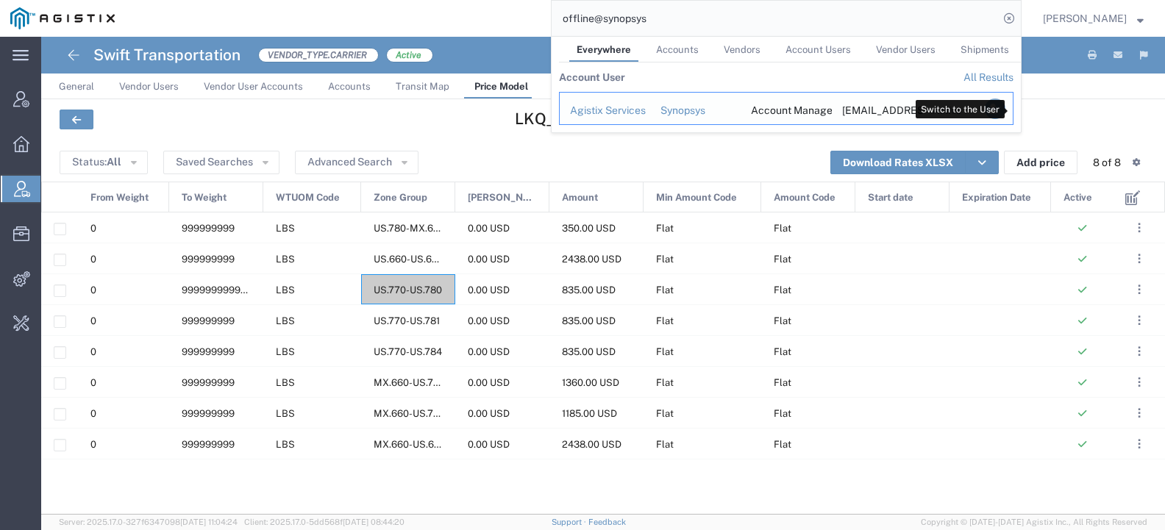
click at [1006, 110] on icon "Search Results" at bounding box center [995, 109] width 21 height 21
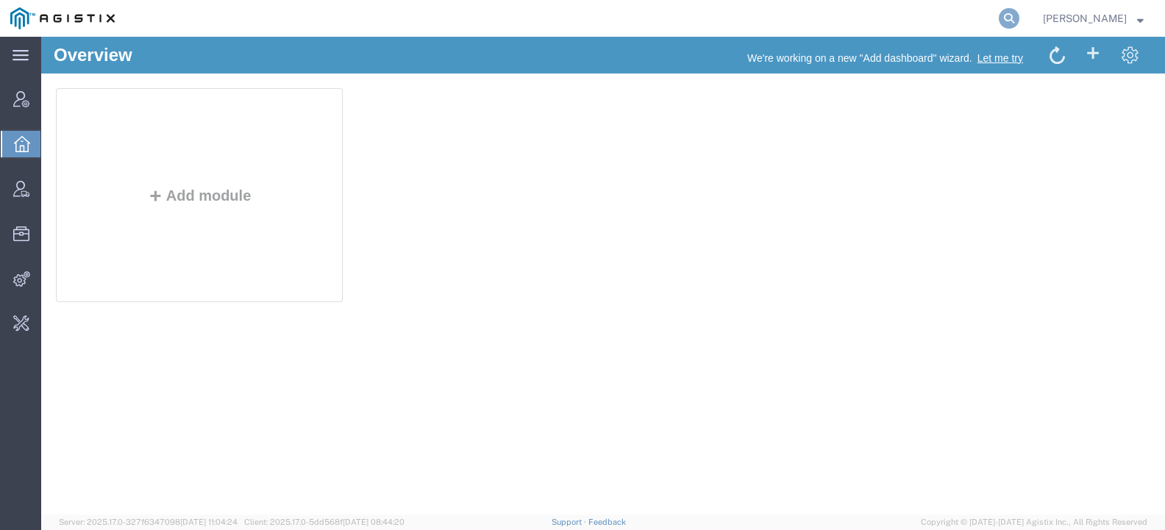
click at [1020, 11] on icon at bounding box center [1009, 18] width 21 height 21
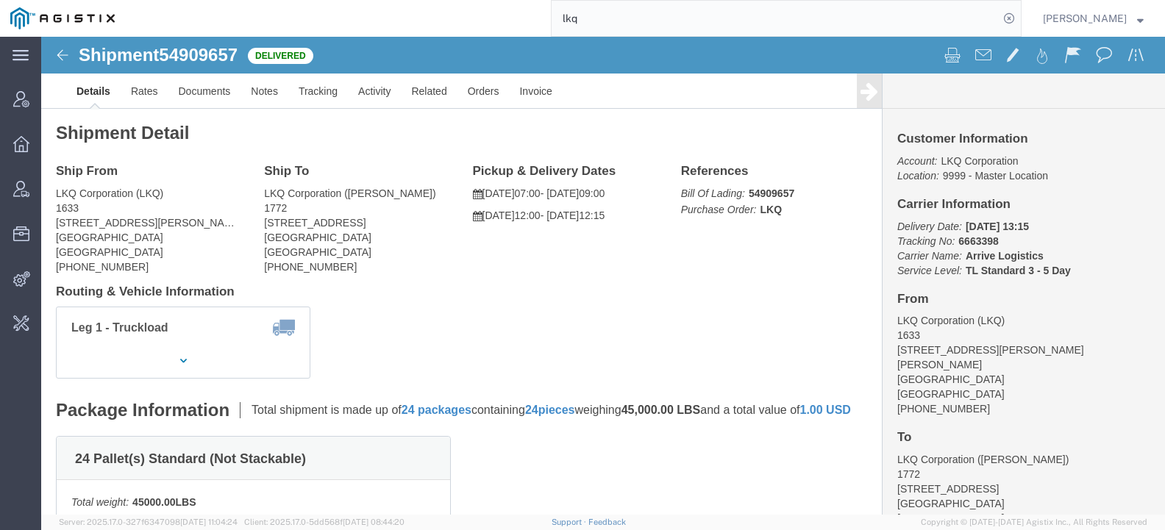
click at [594, 18] on input "lkq" at bounding box center [775, 18] width 447 height 35
drag, startPoint x: 605, startPoint y: 18, endPoint x: 488, endPoint y: 21, distance: 117.0
click at [558, 21] on div "lkq" at bounding box center [573, 18] width 897 height 37
type input "lkq"
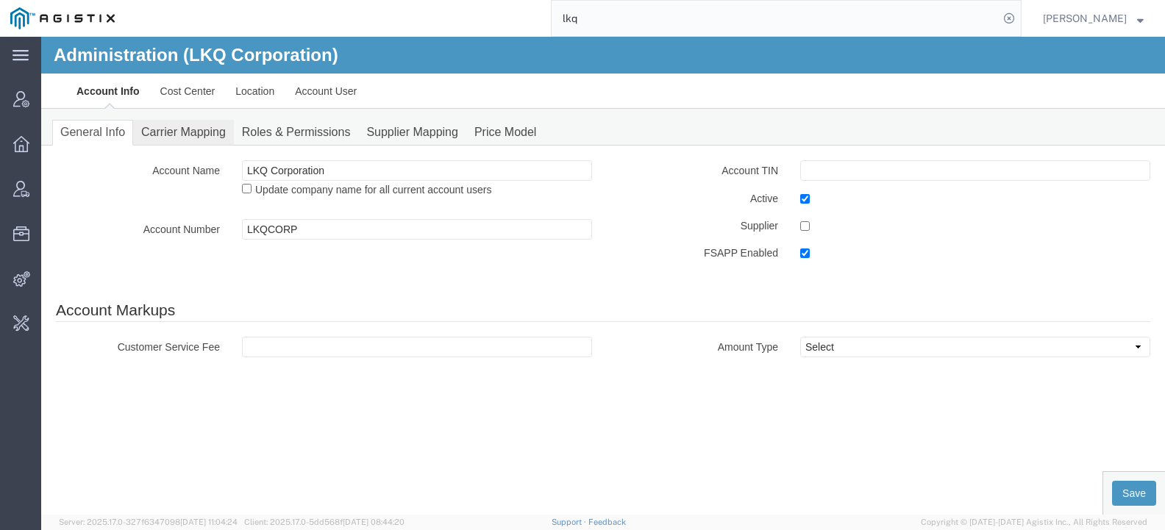
click at [183, 129] on link "Carrier Mapping" at bounding box center [183, 133] width 101 height 26
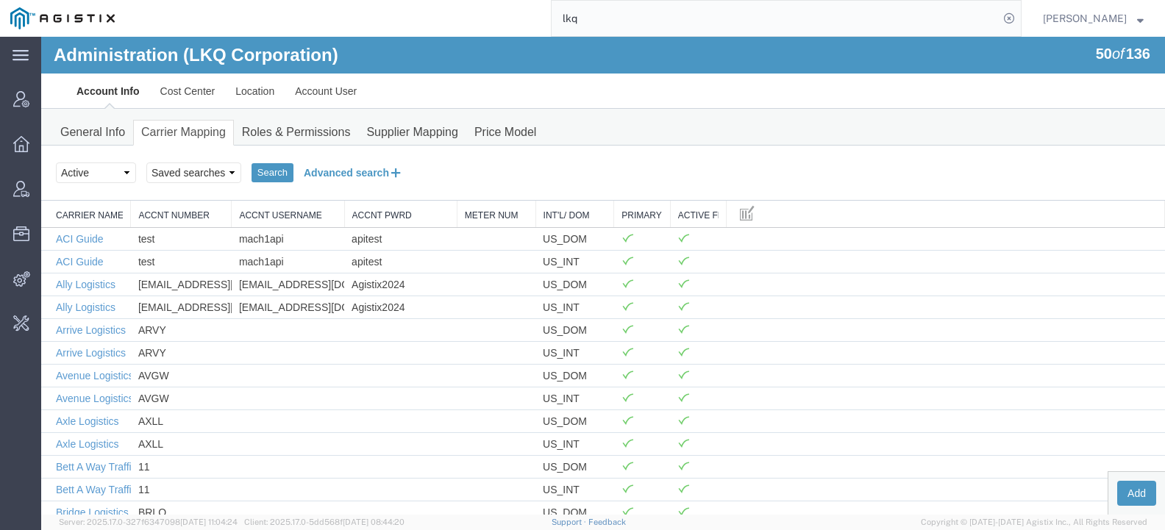
click at [346, 179] on button "Advanced search" at bounding box center [354, 172] width 120 height 25
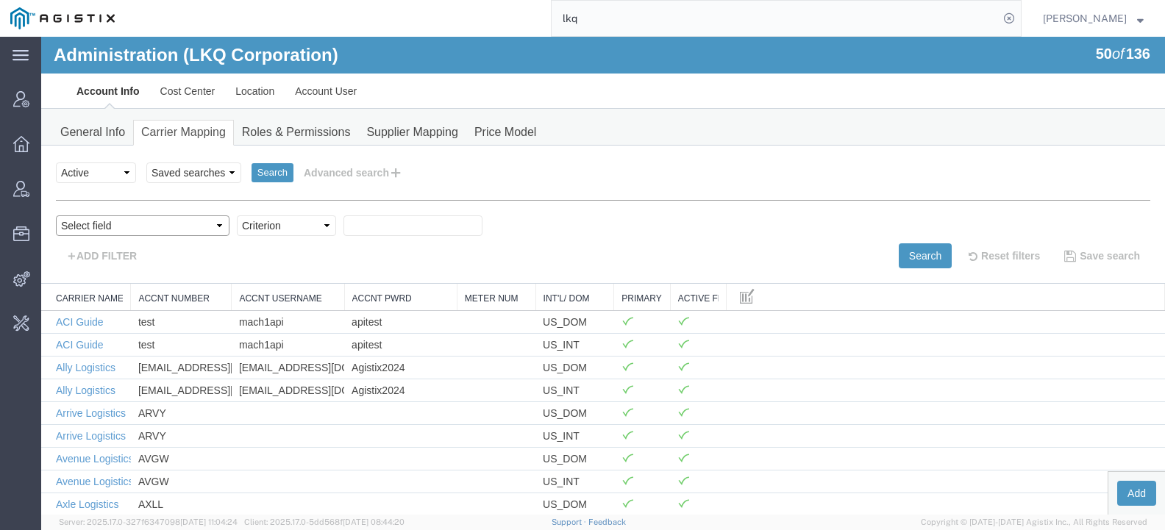
click at [135, 224] on select "Select field Accnt Number Accnt Number Alias Accnt Username Carrier Name Int'l/…" at bounding box center [143, 226] width 174 height 21
select select "vendorName"
click at [56, 216] on select "Select field Accnt Number Accnt Number Alias Accnt Username Carrier Name Int'l/…" at bounding box center [143, 226] width 174 height 21
click at [243, 224] on select "Criterion contains does not contain is is blank is not blank starts with" at bounding box center [286, 226] width 99 height 21
select select "contains"
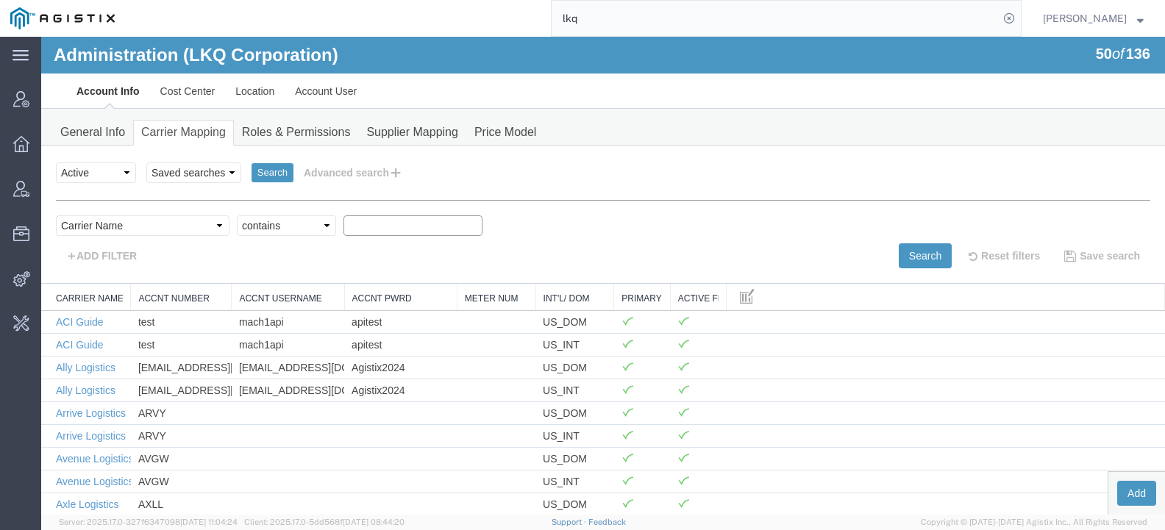
click at [237, 216] on select "Criterion contains does not contain is is blank is not blank starts with" at bounding box center [286, 226] width 99 height 21
click at [344, 225] on input "text" at bounding box center [413, 226] width 139 height 21
type input "swift"
click at [899, 258] on button "Search" at bounding box center [925, 255] width 53 height 25
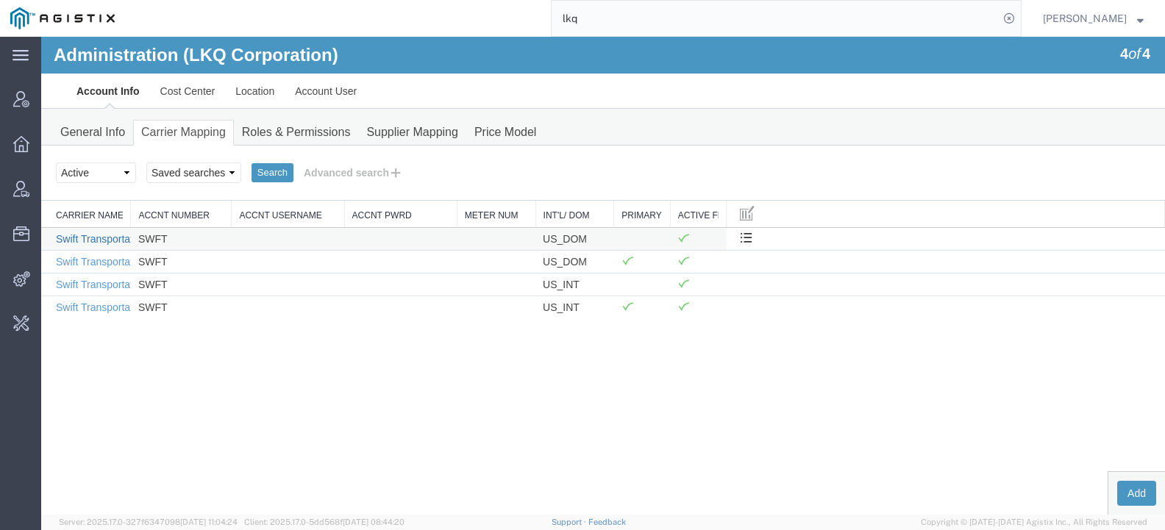
click at [86, 237] on link "Swift Transportation" at bounding box center [101, 239] width 91 height 12
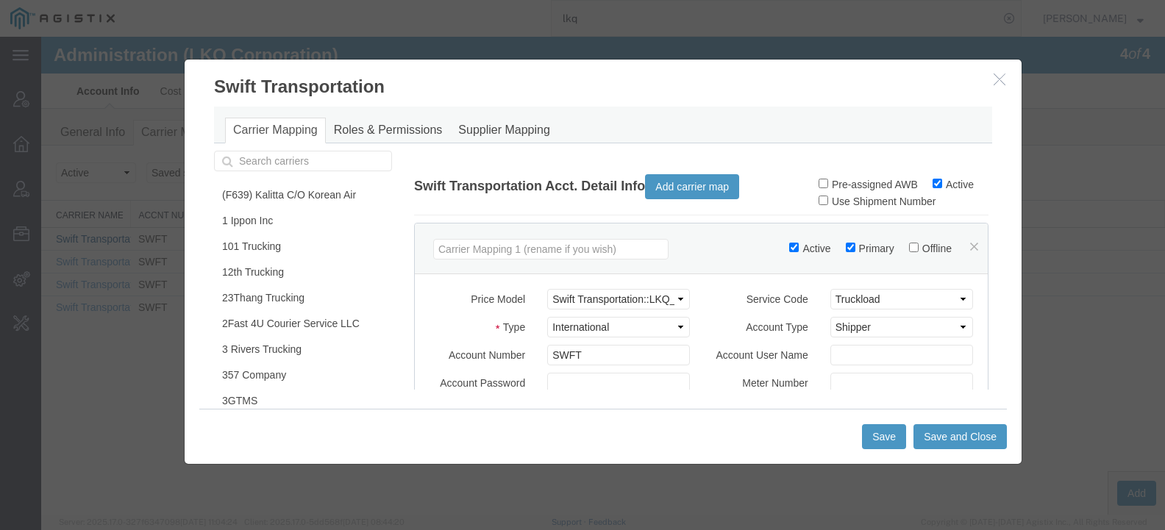
scroll to position [221, 0]
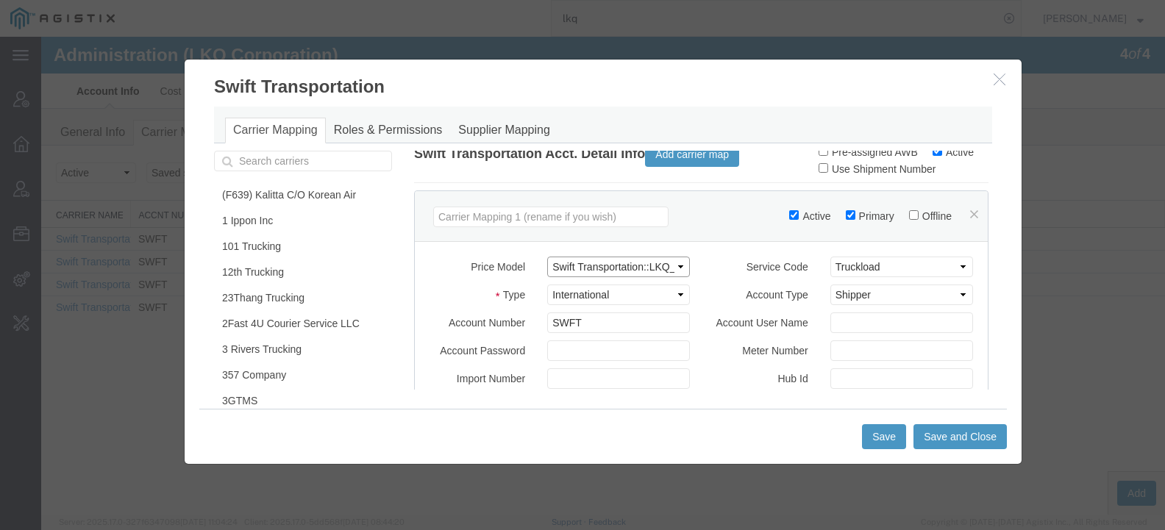
click at [575, 277] on select "Select (F639) Kalitta C/O Korean Air::ASRC_2023_c_KALW 101 Trucking::PGESA_Rate…" at bounding box center [618, 267] width 143 height 21
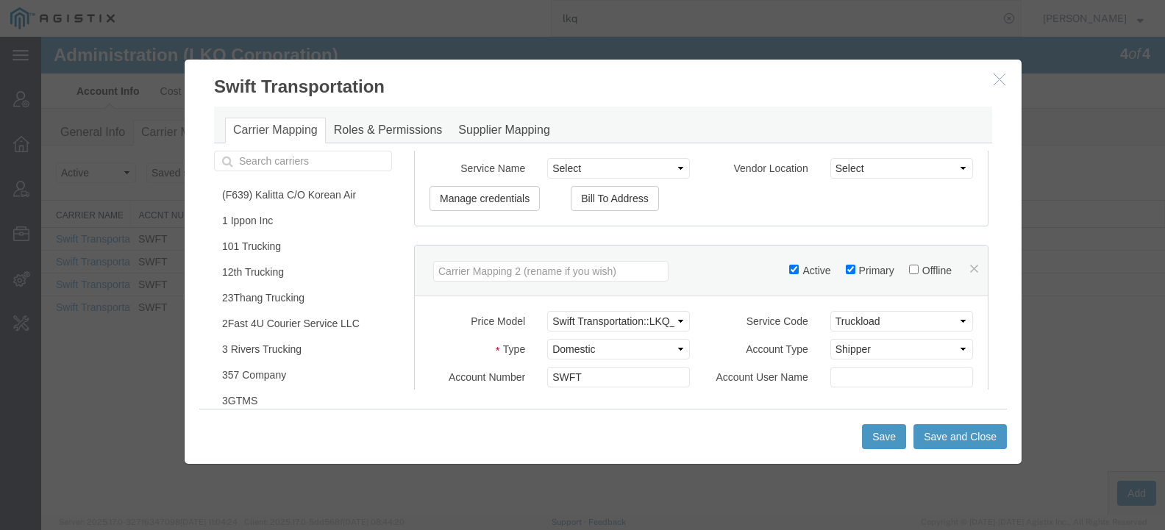
scroll to position [588, 0]
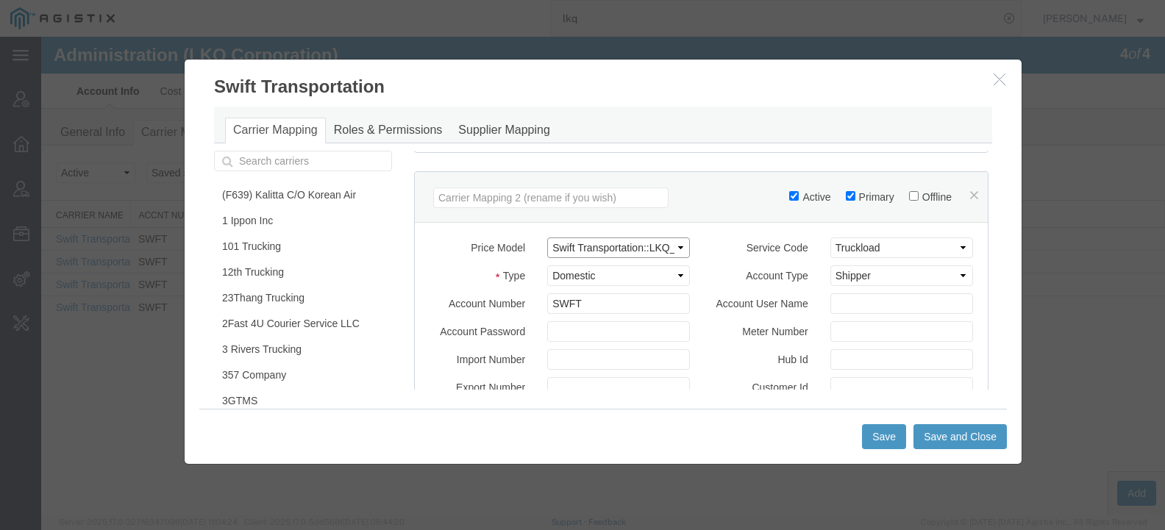
click at [578, 258] on select "Select (F639) Kalitta C/O Korean Air::ASRC_2023_c_KALW 101 Trucking::PGESA_Rate…" at bounding box center [618, 248] width 143 height 21
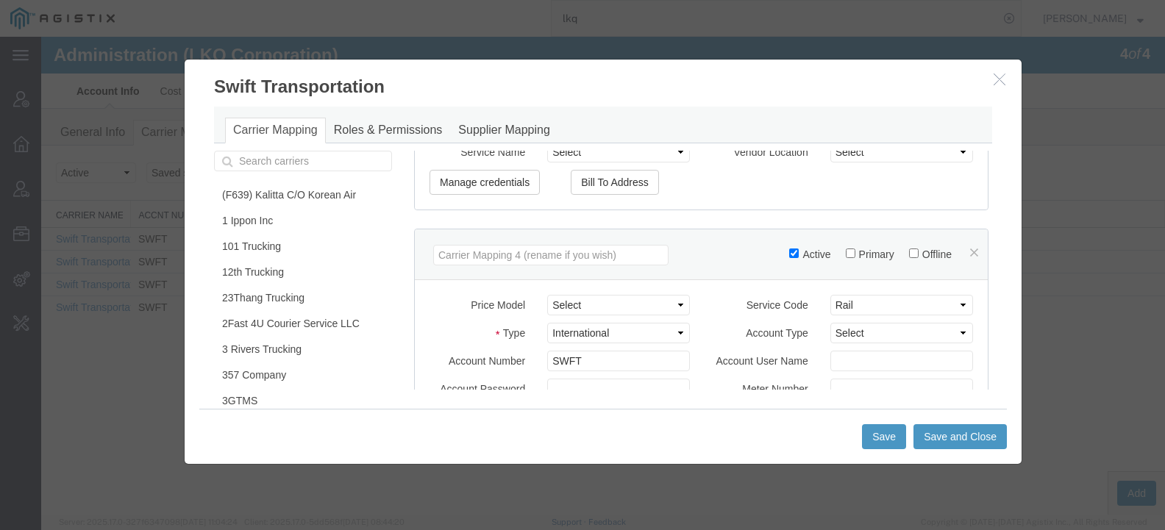
scroll to position [1243, 0]
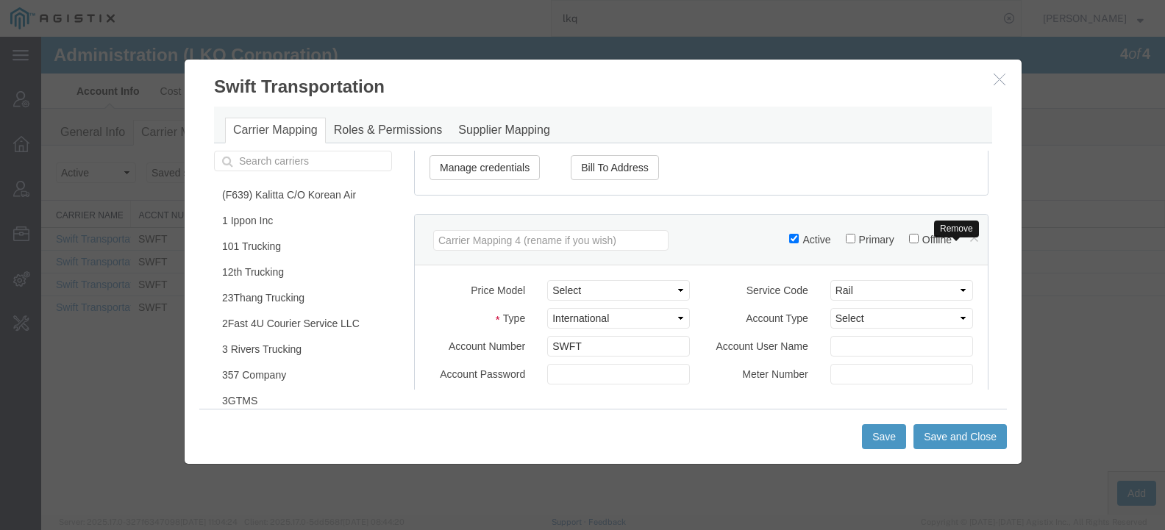
click at [970, 243] on link at bounding box center [974, 238] width 8 height 12
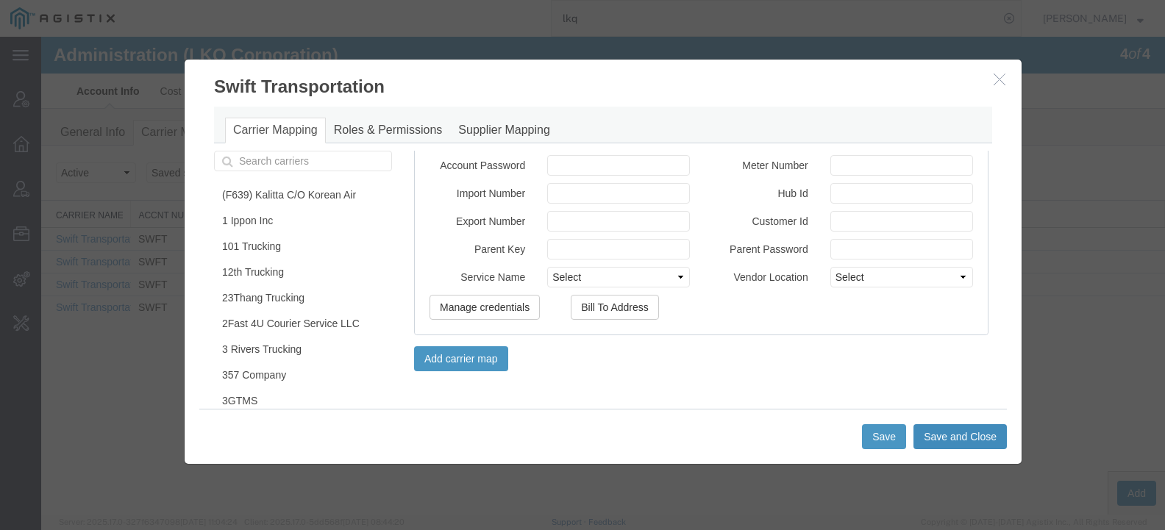
click at [976, 446] on button "Save and Close" at bounding box center [960, 436] width 93 height 25
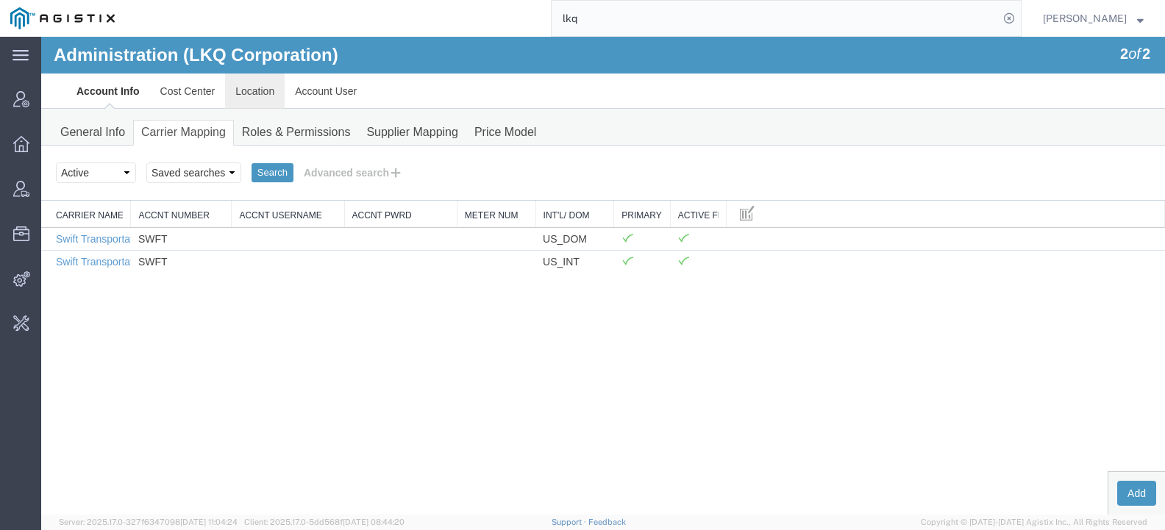
click at [243, 96] on link "Location" at bounding box center [255, 91] width 60 height 35
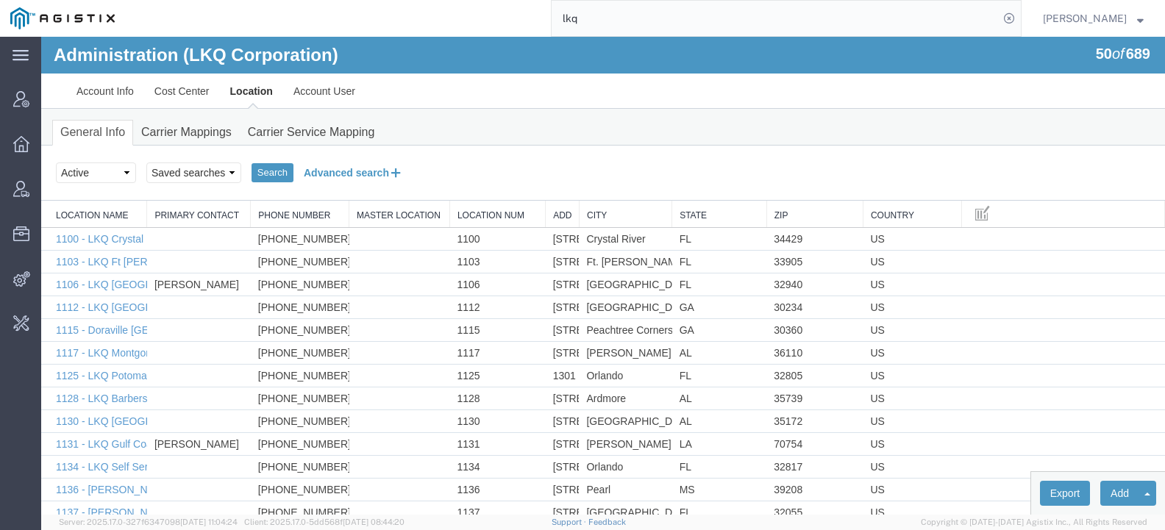
click at [329, 176] on button "Advanced search" at bounding box center [354, 172] width 120 height 25
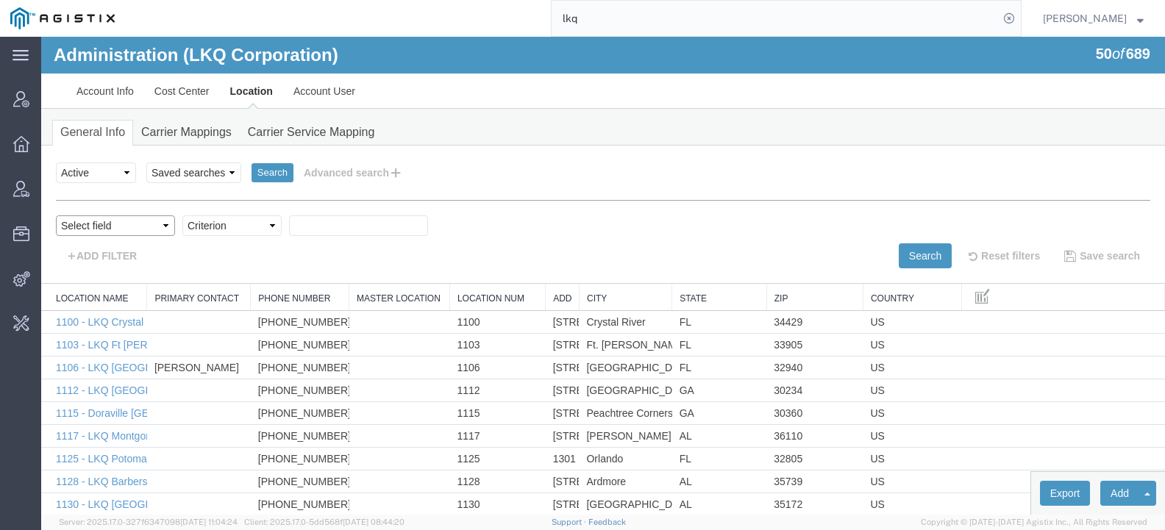
click at [124, 219] on select "Select field Address [GEOGRAPHIC_DATA] Location Name Location Num Master Locati…" at bounding box center [115, 226] width 119 height 21
select select "locationName"
click at [56, 216] on select "Select field Address [GEOGRAPHIC_DATA] Location Name Location Num Master Locati…" at bounding box center [115, 226] width 119 height 21
click at [237, 221] on select "Criterion contains does not contain is is blank is not blank starts with" at bounding box center [231, 226] width 99 height 21
select select "contains"
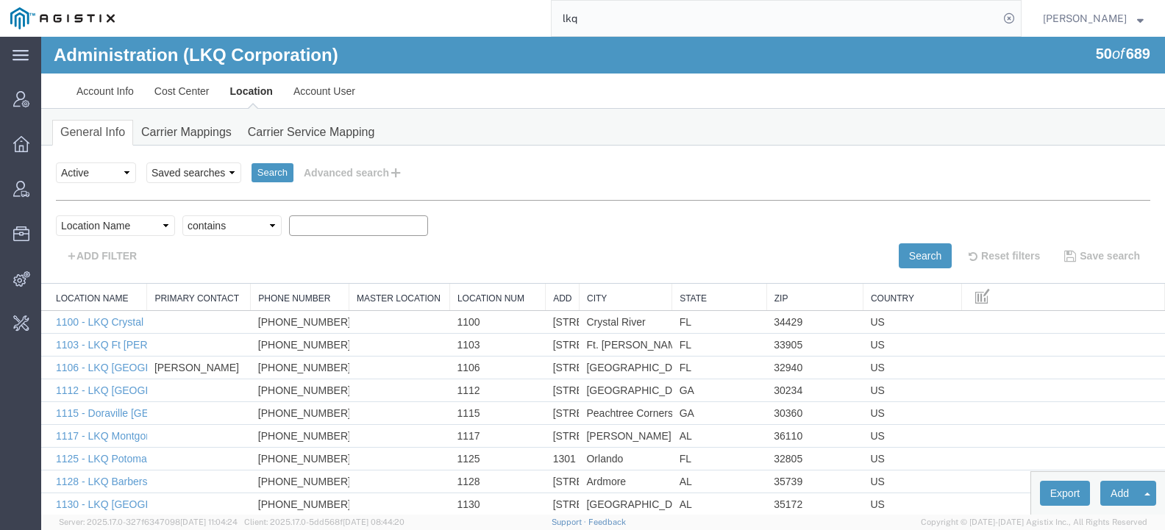
click at [182, 216] on select "Criterion contains does not contain is is blank is not blank starts with" at bounding box center [231, 226] width 99 height 21
click at [341, 238] on div "Select field Address [GEOGRAPHIC_DATA] Location Name Location Num Master Locati…" at bounding box center [603, 230] width 1095 height 28
click at [335, 227] on input "text" at bounding box center [358, 226] width 139 height 21
type input "1760"
click at [911, 260] on button "Search" at bounding box center [925, 255] width 53 height 25
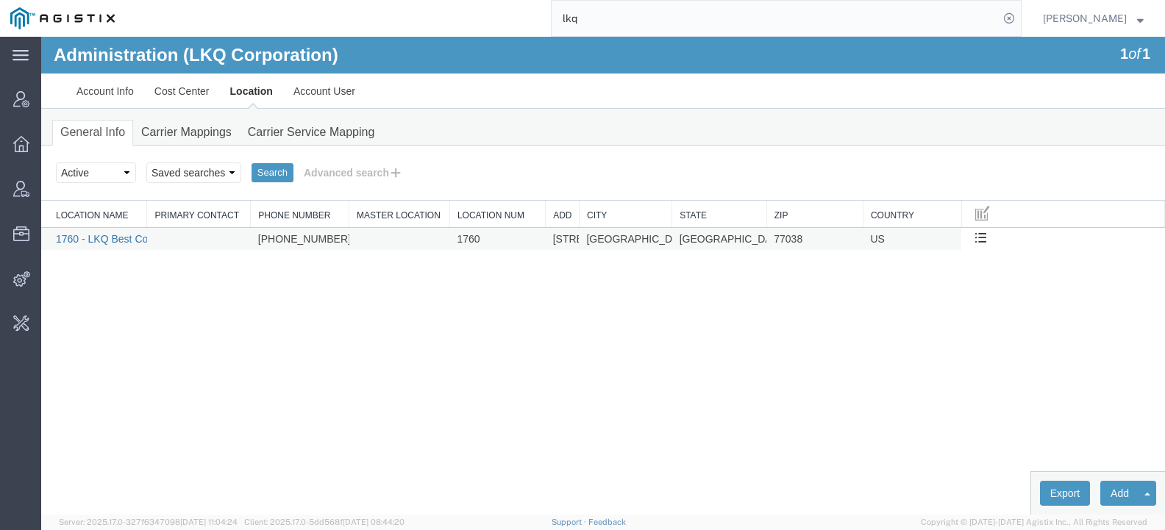
click at [97, 237] on link "1760 - LKQ Best Core" at bounding box center [107, 239] width 102 height 12
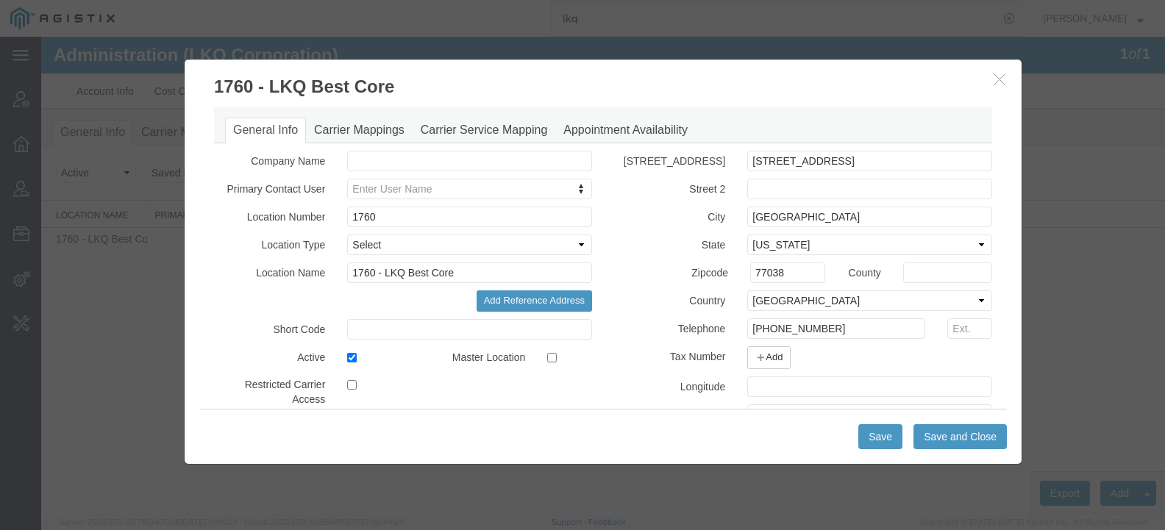
select select "COSTCENTER"
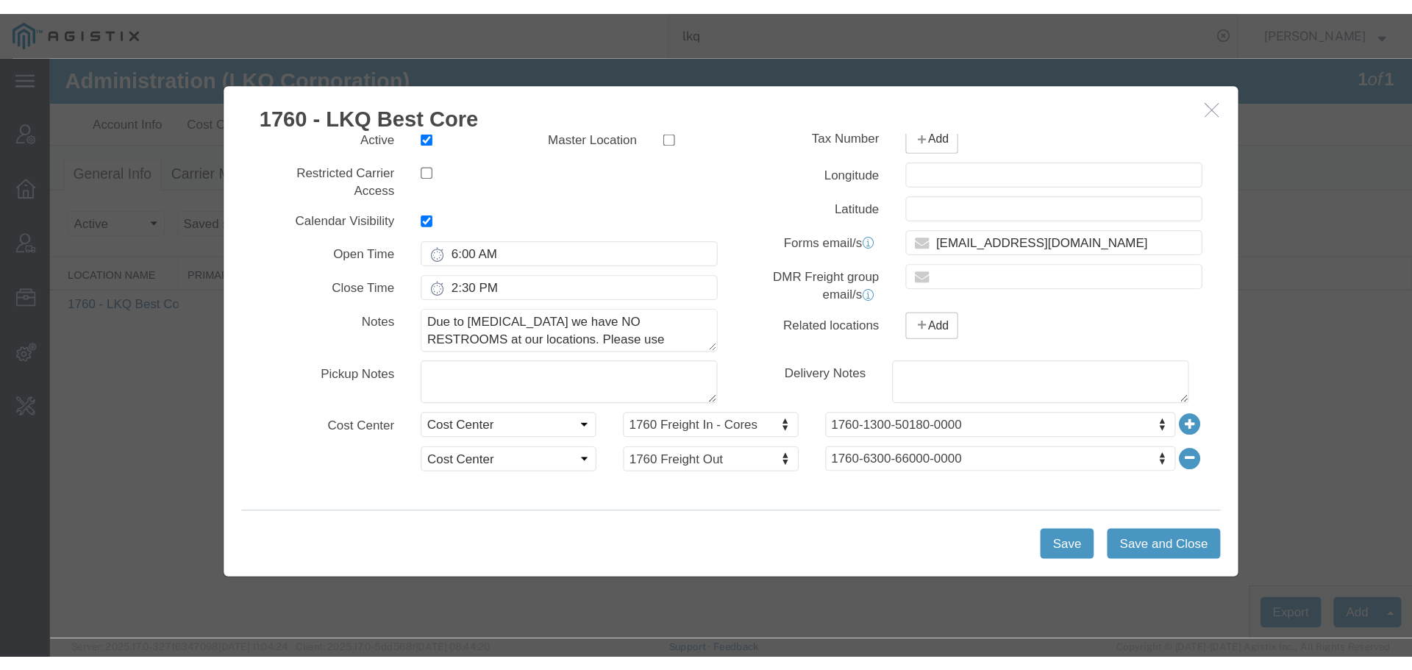
scroll to position [255, 0]
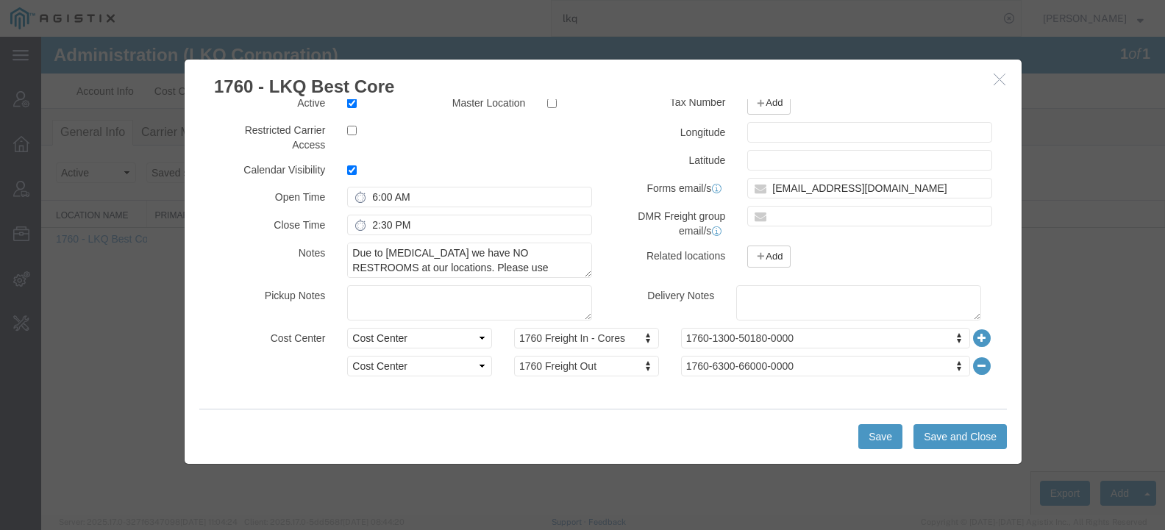
click at [995, 87] on button "button" at bounding box center [1001, 80] width 18 height 18
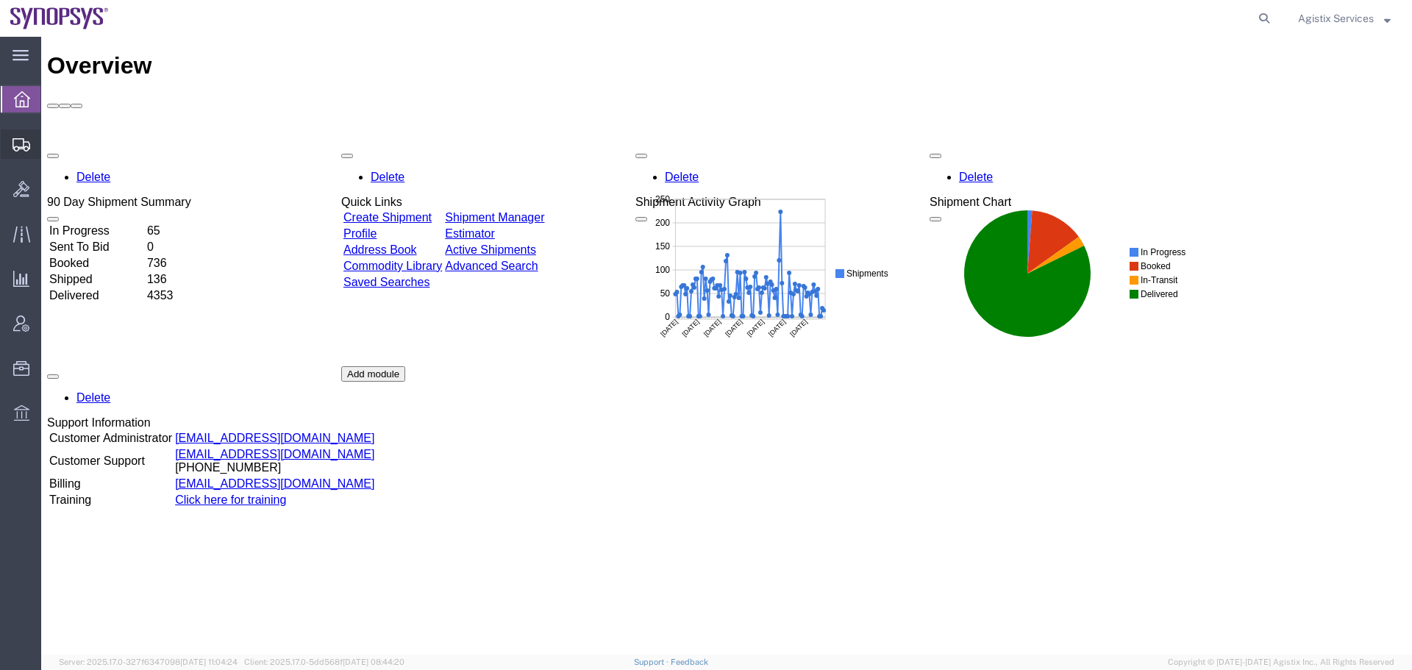
click at [0, 0] on span "Shipment Manager" at bounding box center [0, 0] width 0 height 0
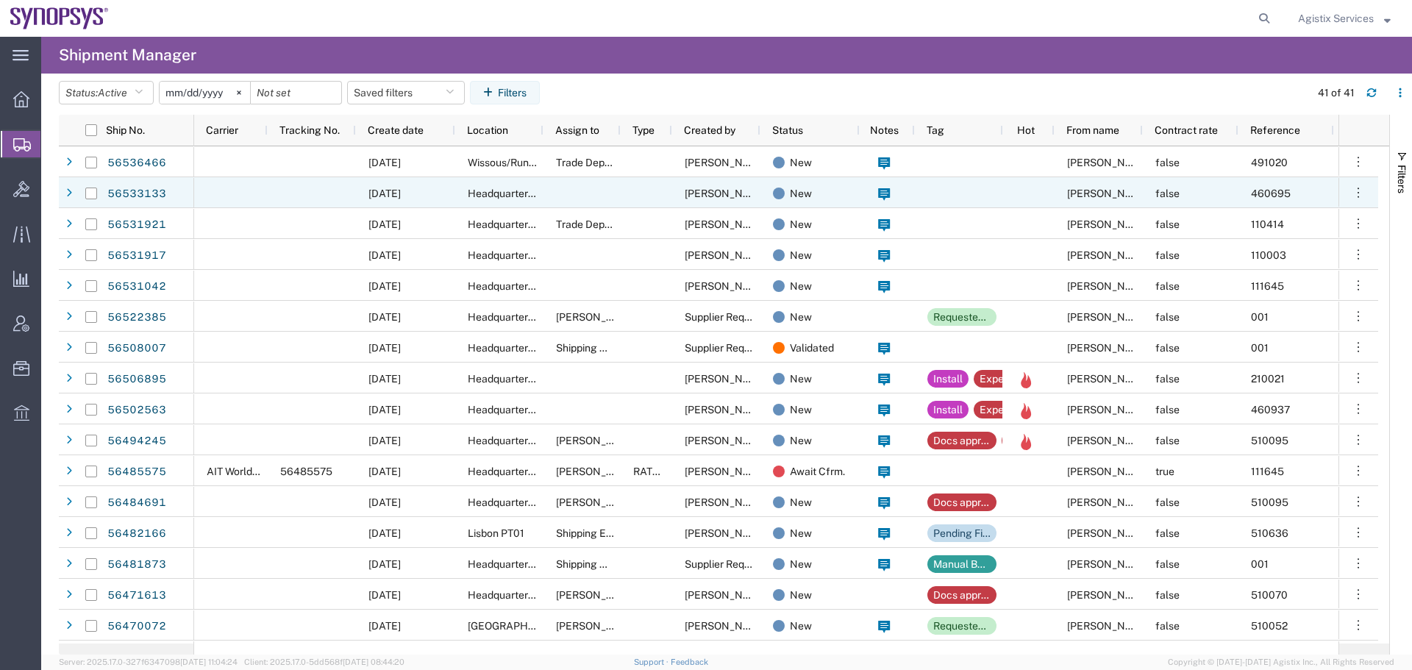
click at [216, 184] on div at bounding box center [231, 192] width 74 height 31
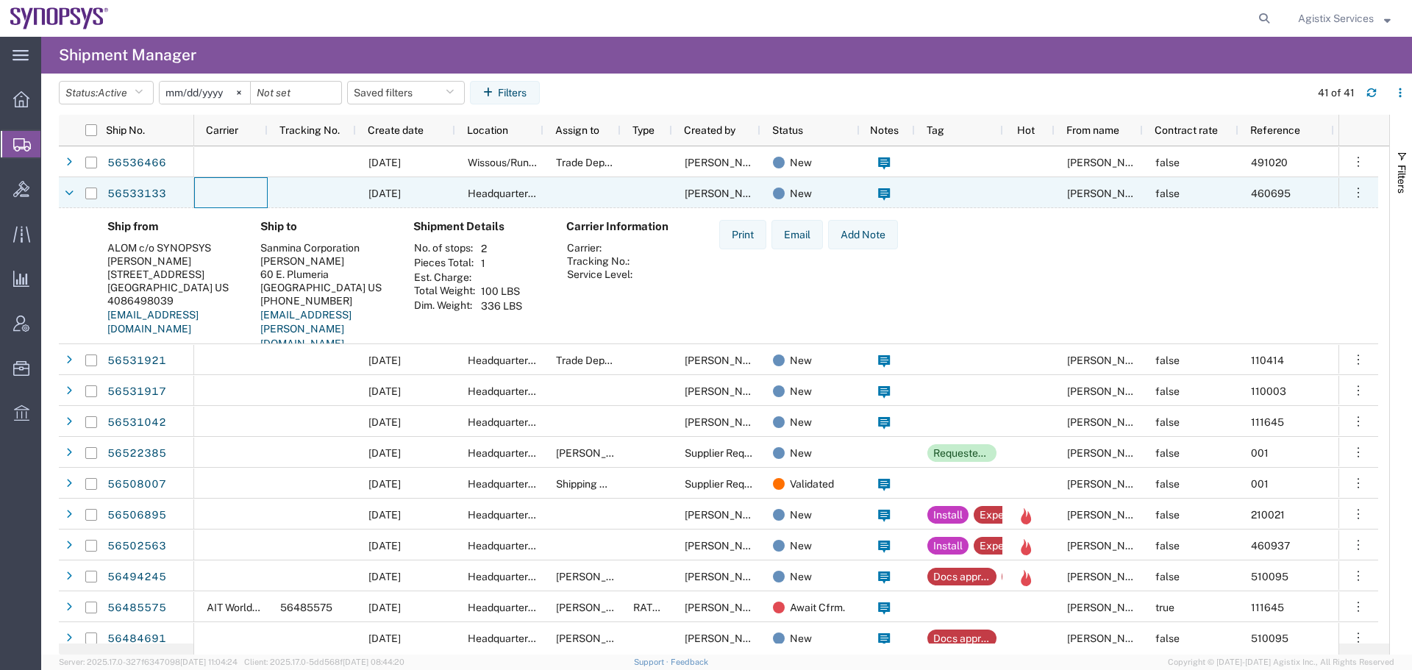
click at [216, 184] on div at bounding box center [231, 192] width 74 height 31
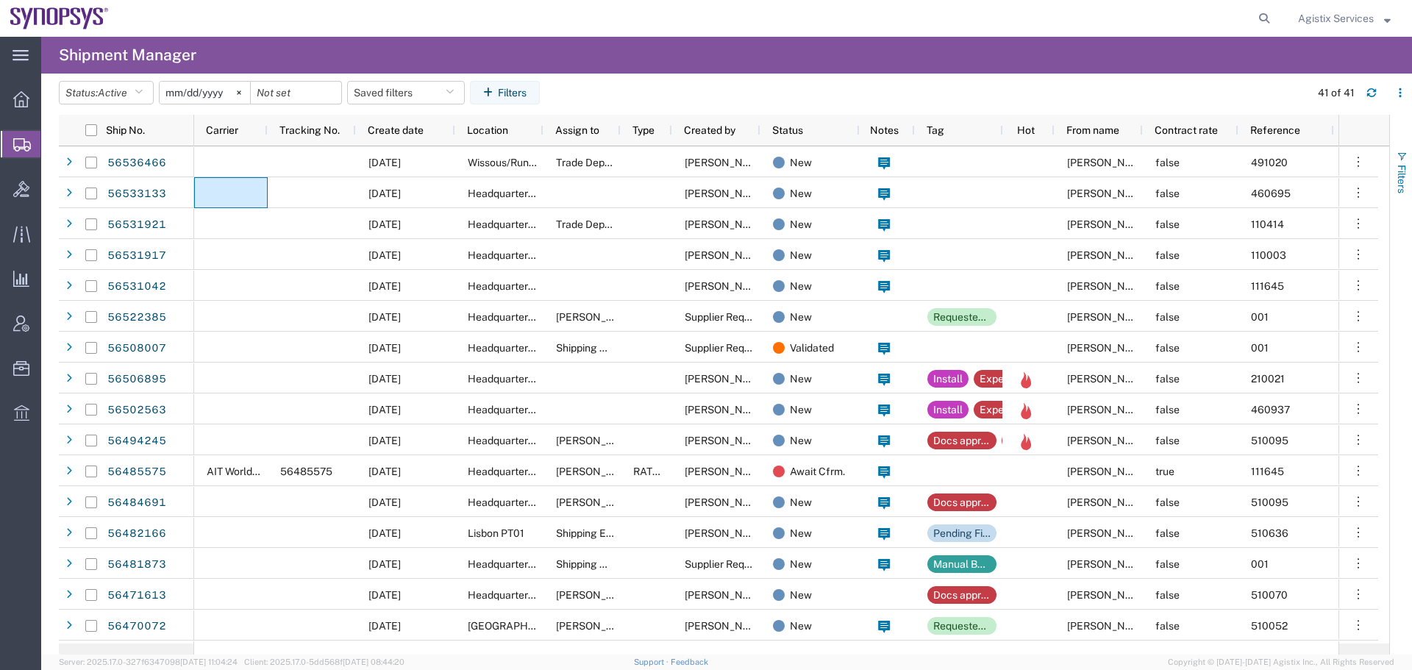
click at [1164, 171] on button "Filters" at bounding box center [1401, 171] width 22 height 79
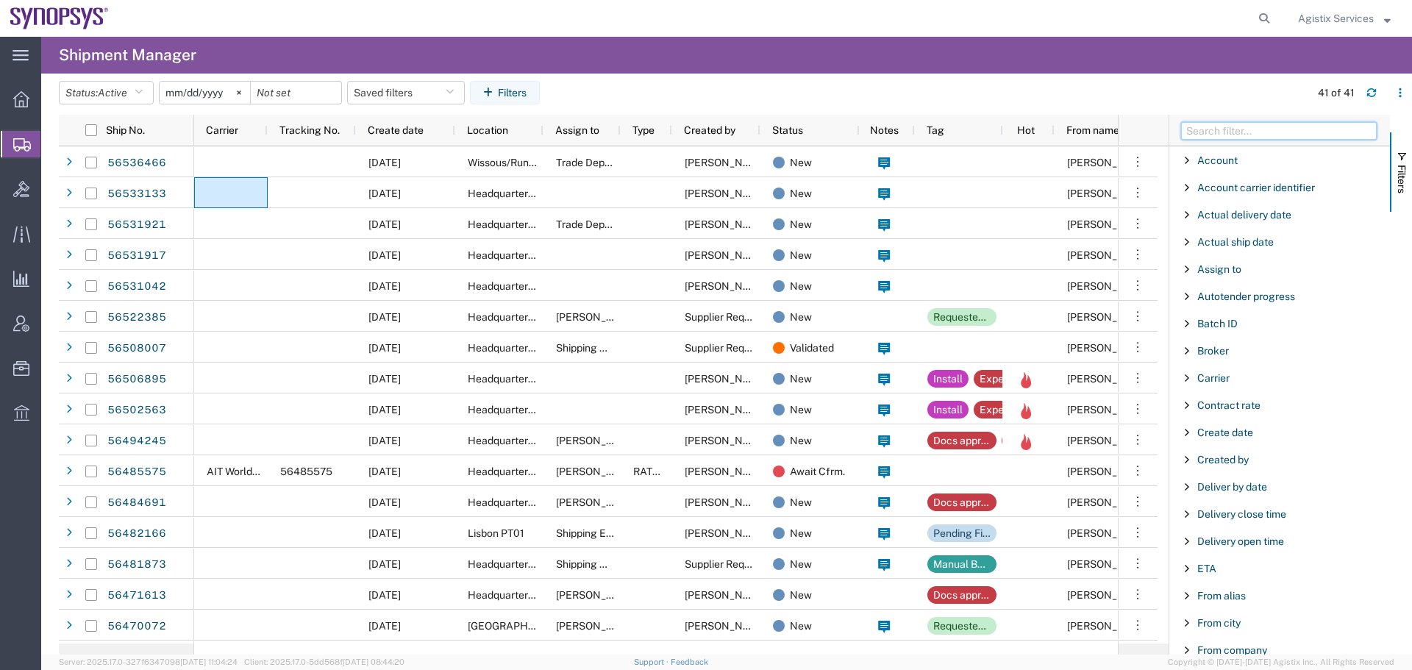
click at [1164, 135] on input "Filter Columns Input" at bounding box center [1279, 131] width 196 height 18
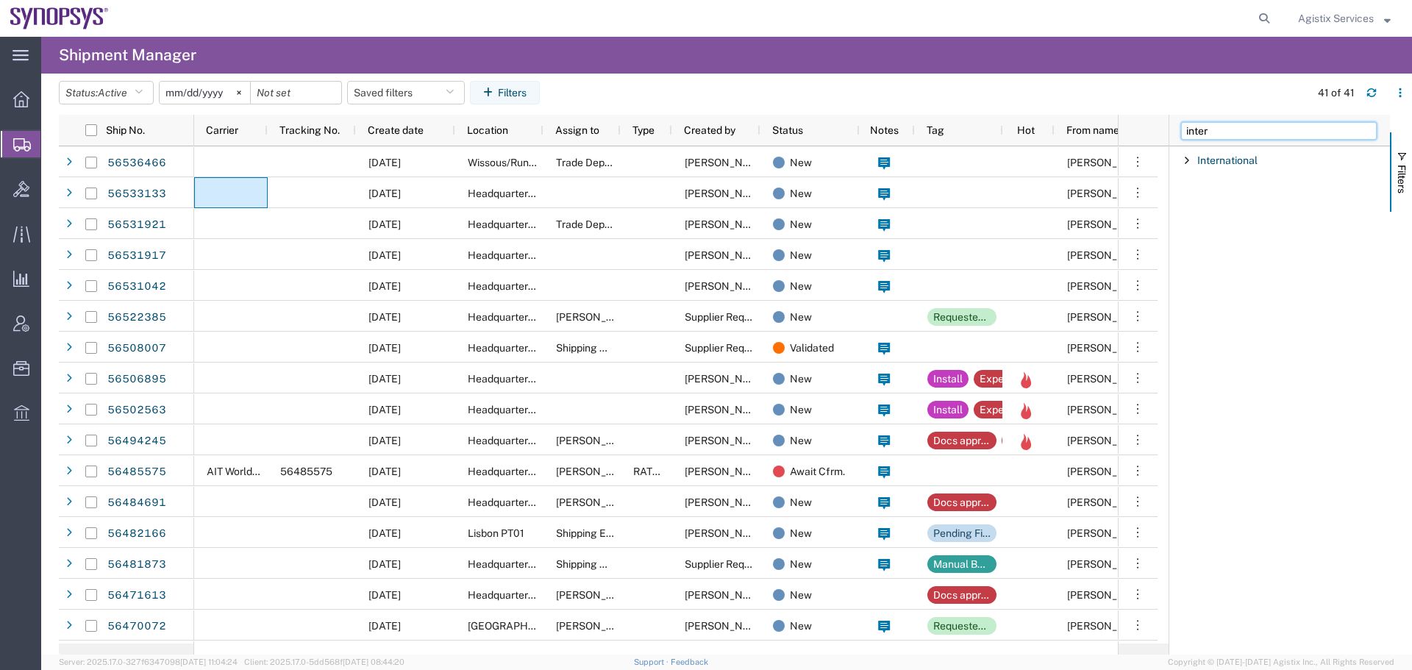
type input "inter"
click at [1164, 155] on span "Filter List 1 Filters" at bounding box center [1187, 160] width 12 height 12
click at [1164, 193] on label "Yes" at bounding box center [1287, 191] width 206 height 22
click at [0, 0] on input "Yes" at bounding box center [0, 0] width 0 height 0
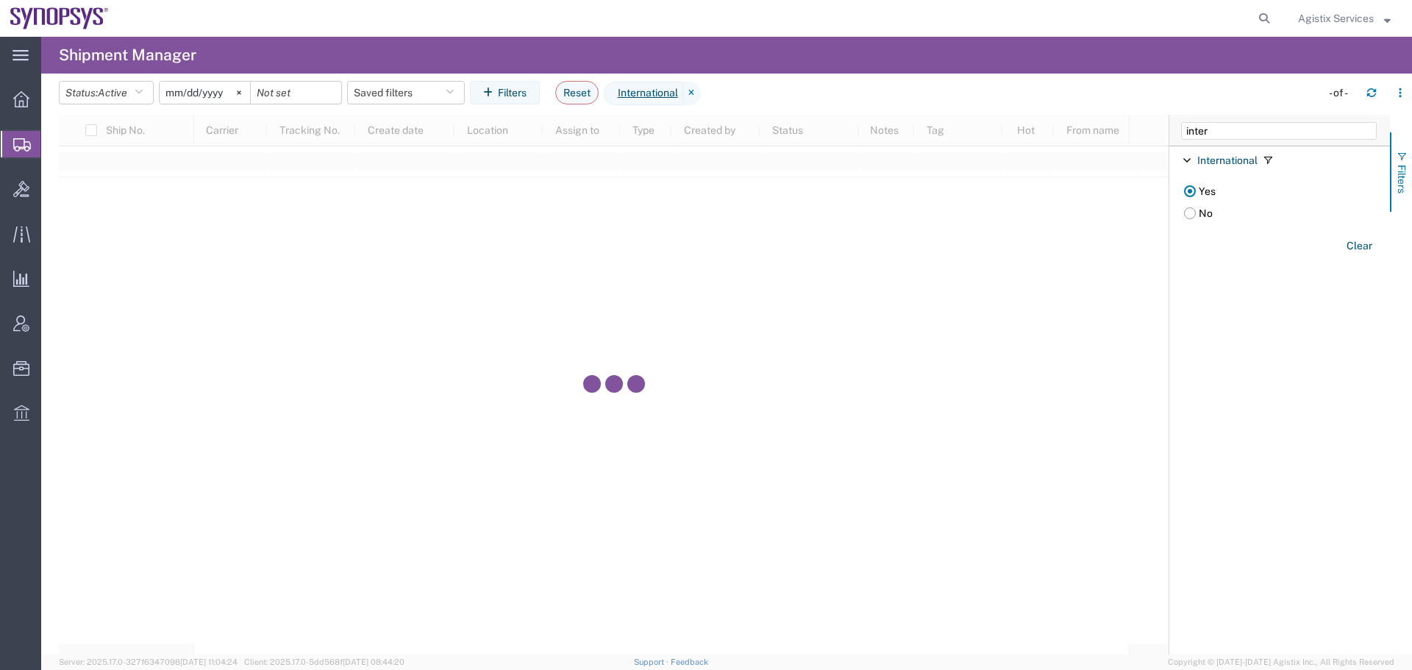
click at [1164, 183] on span "Filters" at bounding box center [1402, 179] width 12 height 29
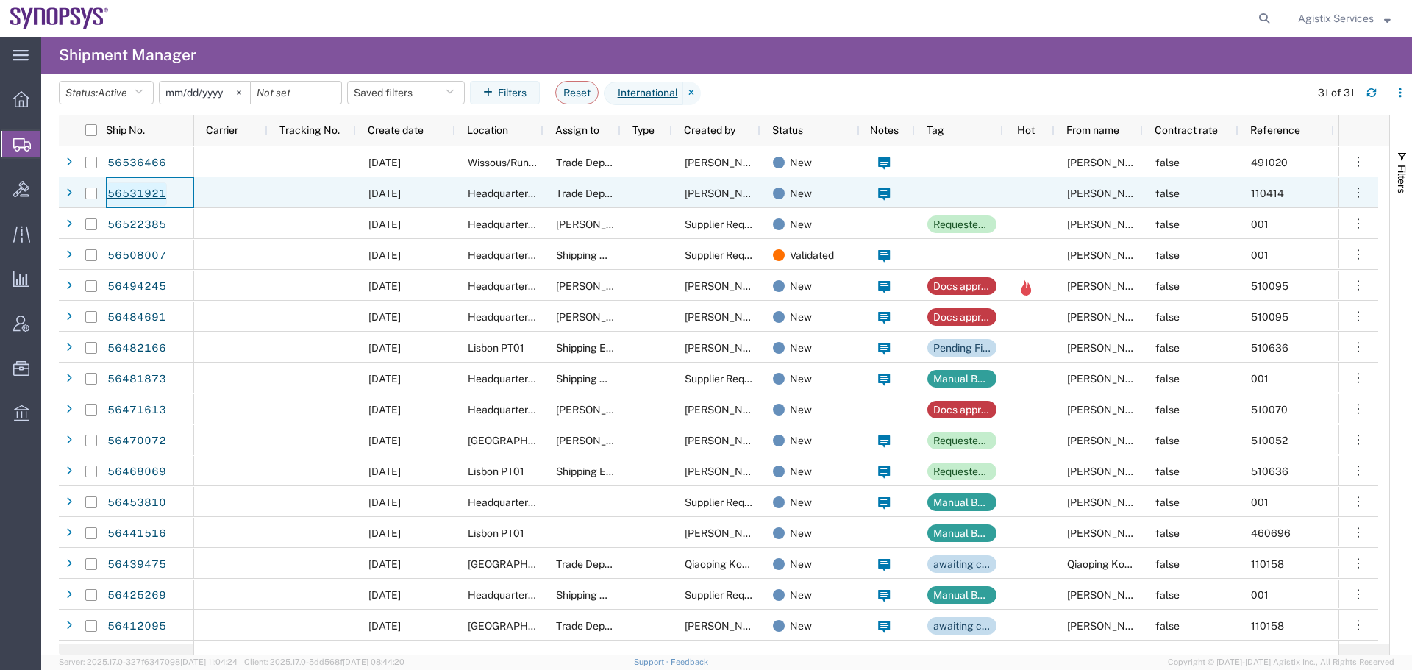
click at [141, 189] on link "56531921" at bounding box center [137, 194] width 60 height 24
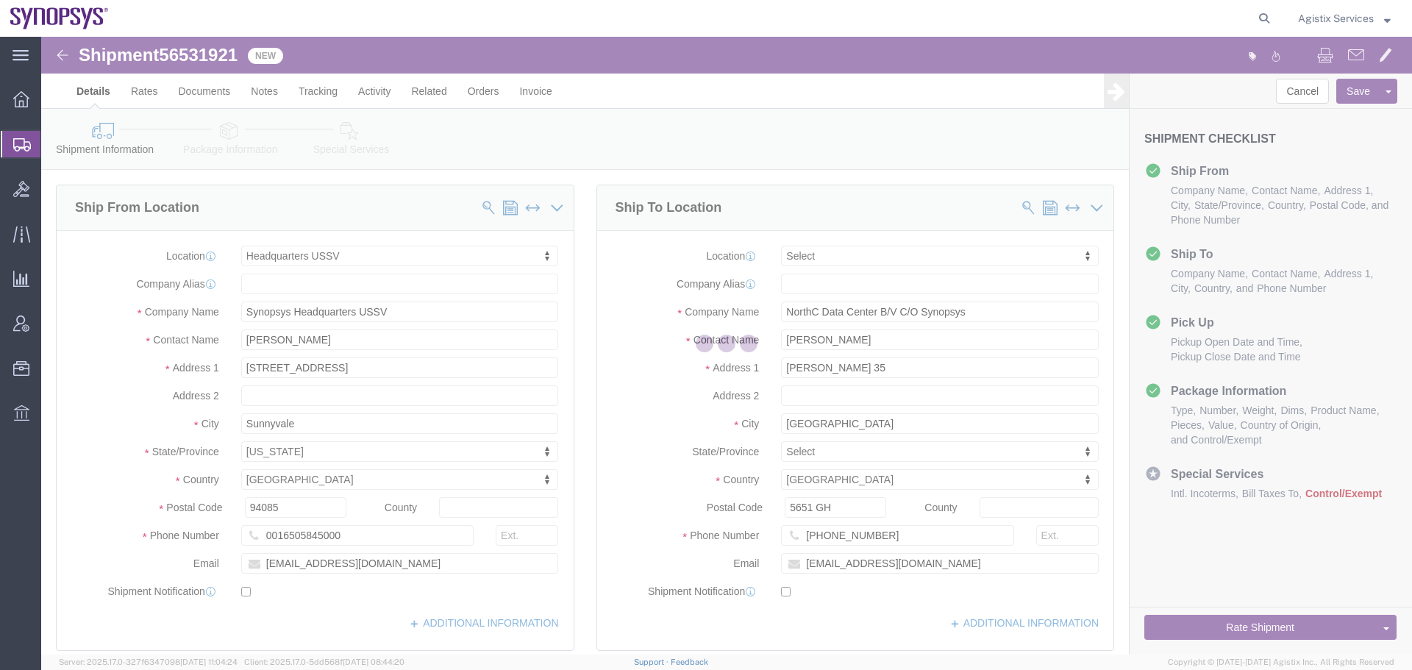
select select "63204"
select select
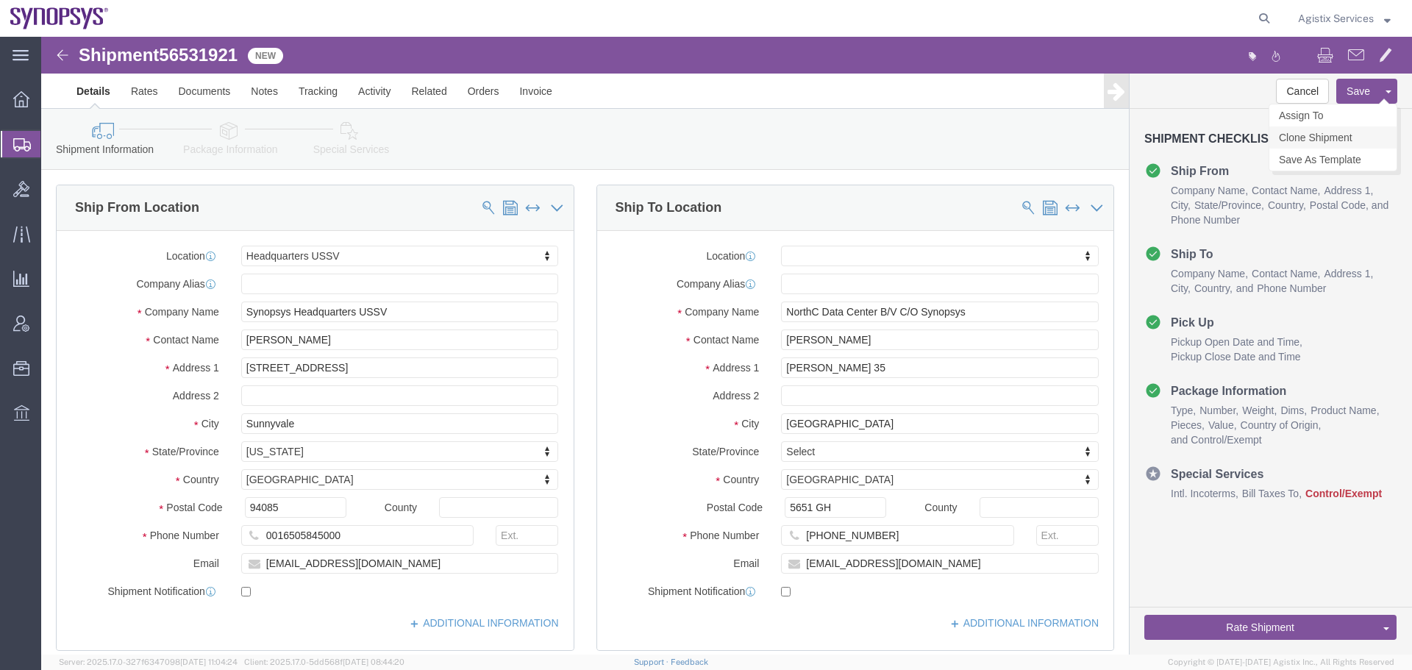
click link "Clone Shipment"
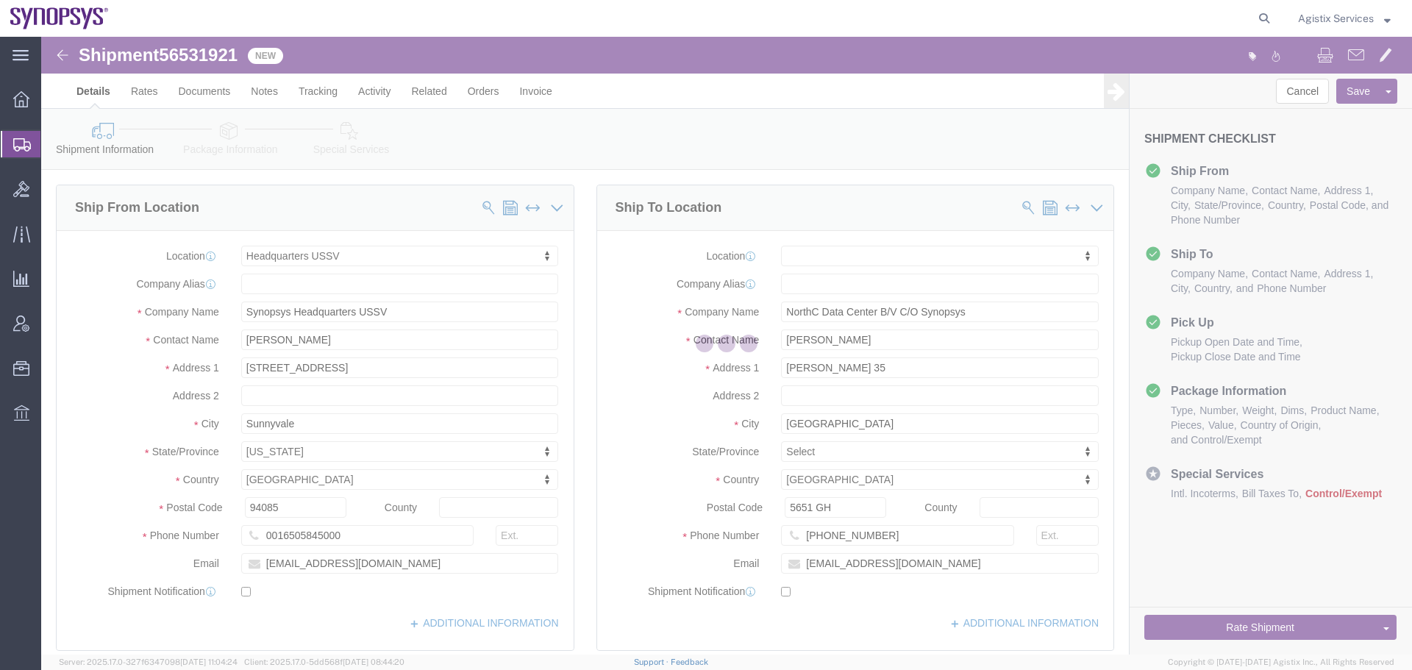
select select "63204"
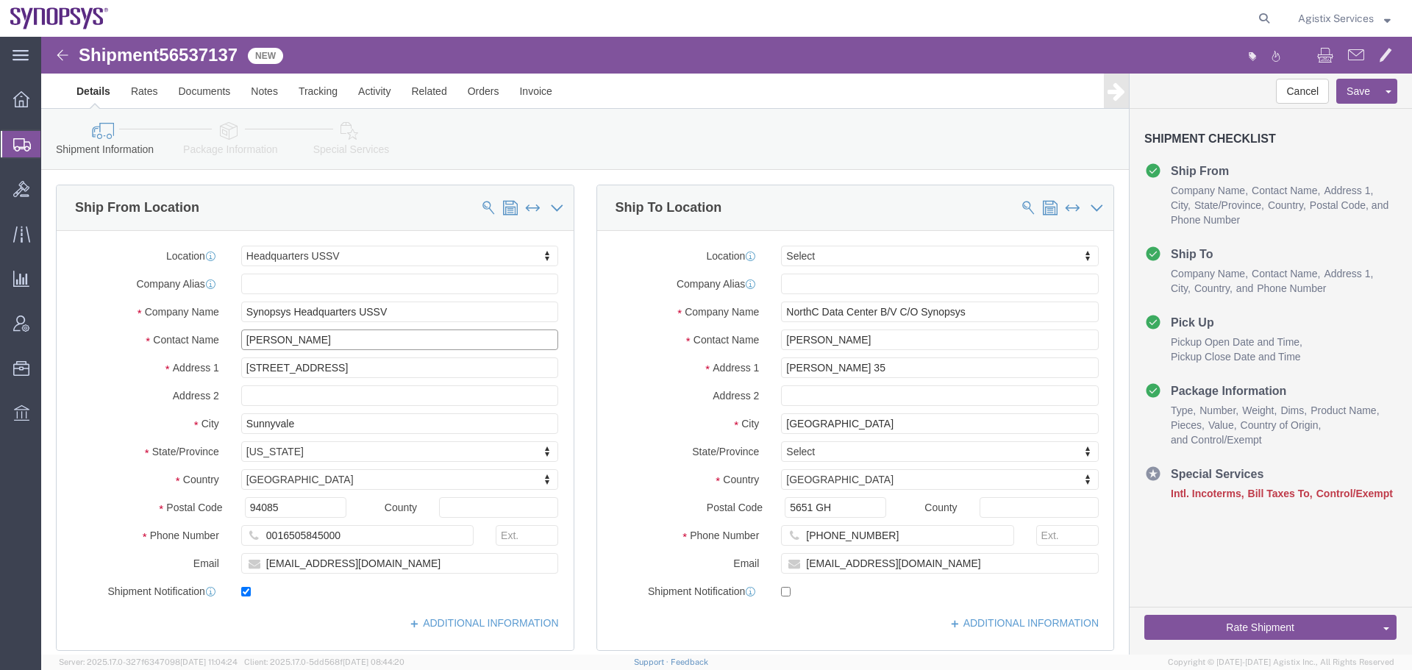
drag, startPoint x: 288, startPoint y: 299, endPoint x: 88, endPoint y: 299, distance: 200.1
click div "Contact Name George Garcia"
type input "TEST-CARRIEV"
drag, startPoint x: 332, startPoint y: 527, endPoint x: 147, endPoint y: 489, distance: 189.3
click div "Location Headquarters USSV Select My Profile Location Aachen DE04 Agrate Brianz…"
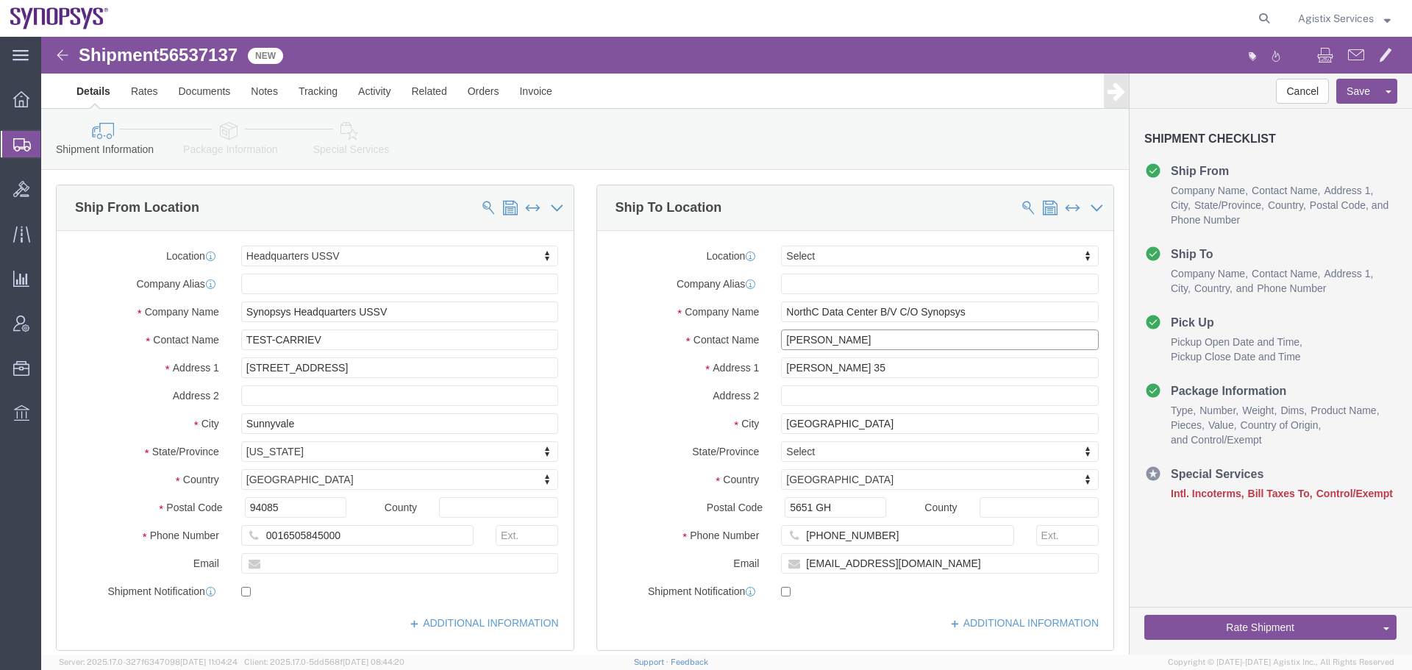
checkbox input "false"
drag, startPoint x: 838, startPoint y: 294, endPoint x: 652, endPoint y: 297, distance: 185.4
click div "Contact Name Twan van Aalst"
type input "TEST-CARRIEV"
drag, startPoint x: 890, startPoint y: 527, endPoint x: 538, endPoint y: 526, distance: 352.4
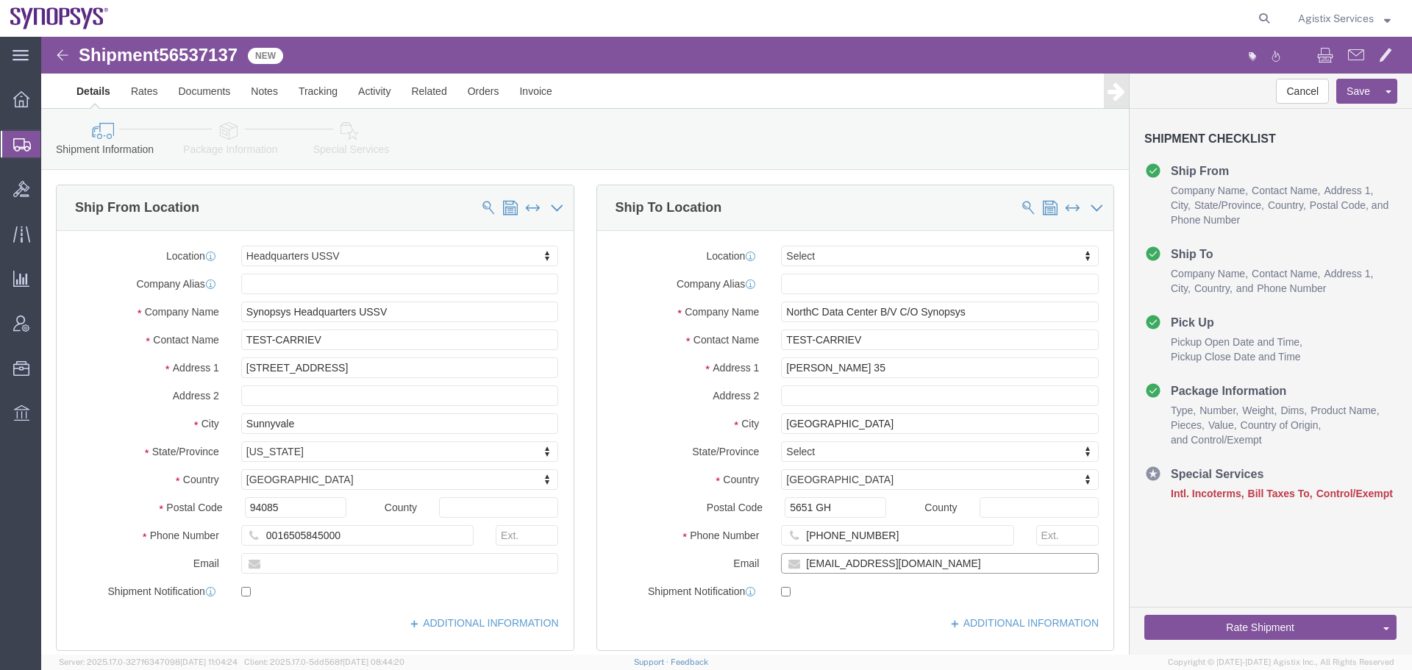
click div "Email vanaalst@synopsys.com"
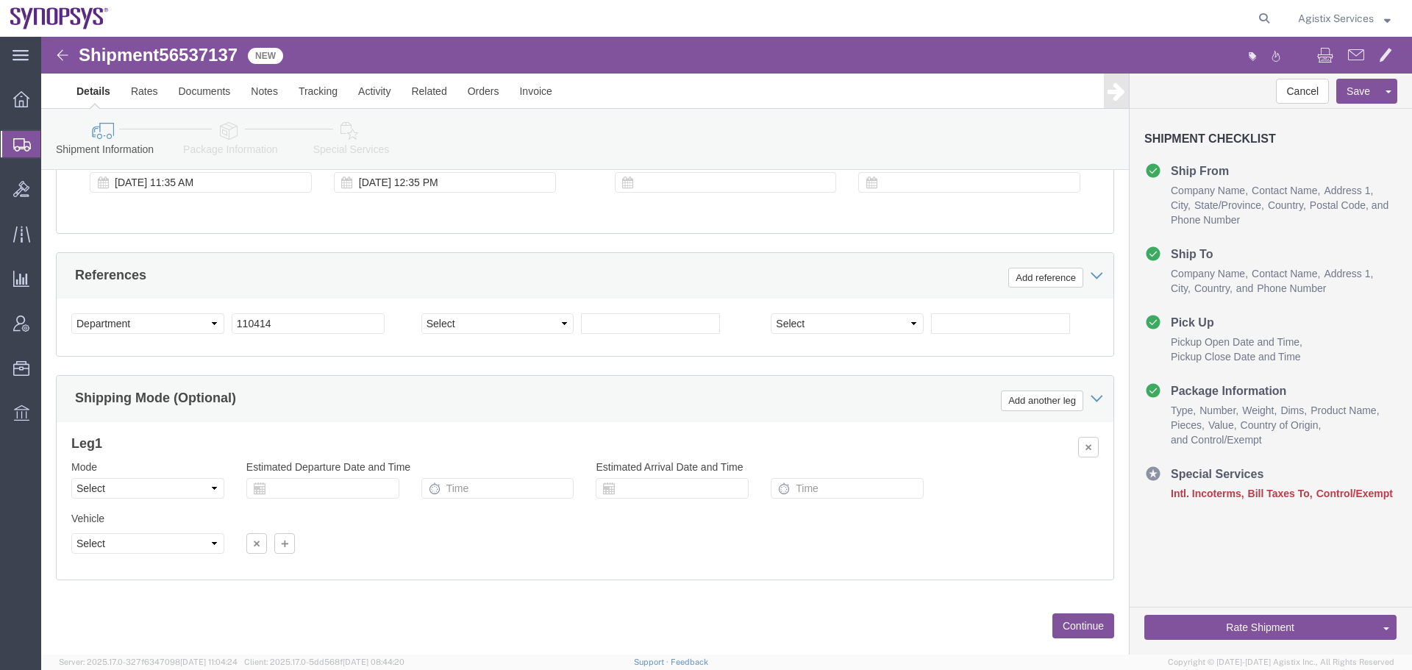
scroll to position [880, 0]
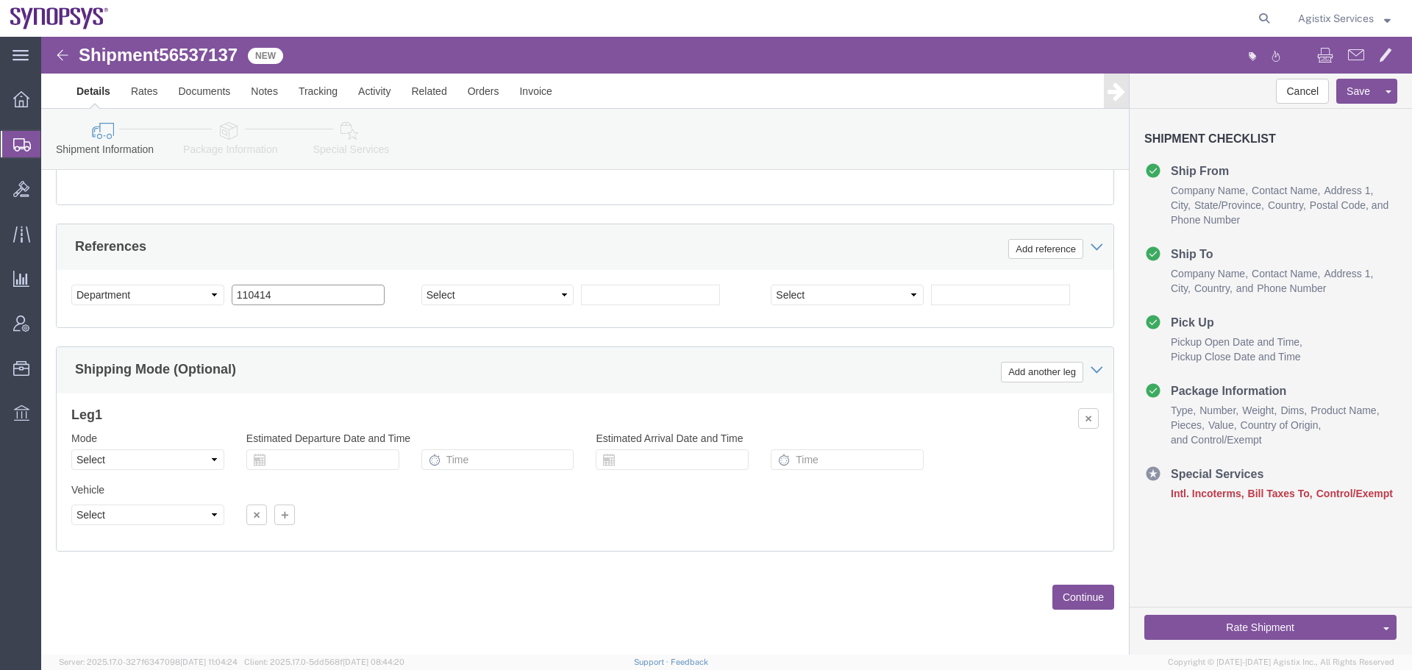
drag, startPoint x: 234, startPoint y: 263, endPoint x: 140, endPoint y: 252, distance: 94.8
click div "Select Account Type Activity ID Airline Appointment Number ASN Batch Request # …"
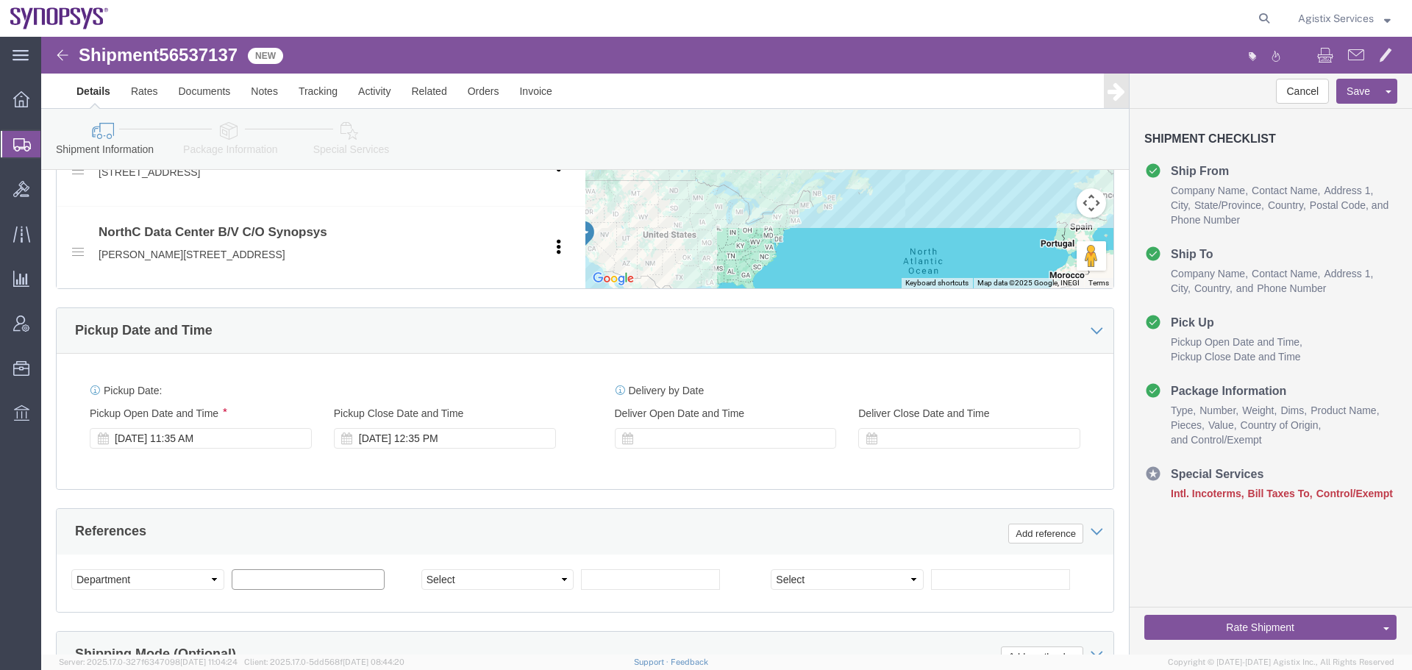
scroll to position [586, 0]
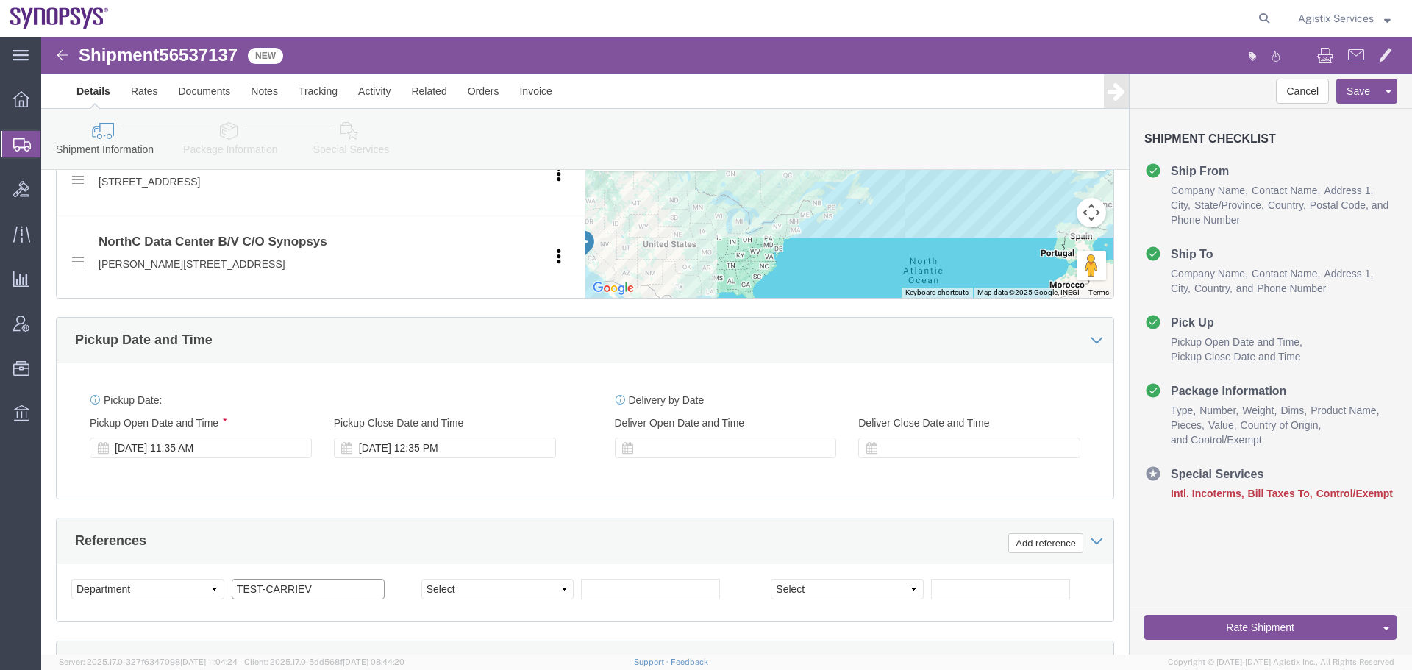
type input "TEST-CARRIEV"
click link "Package Information"
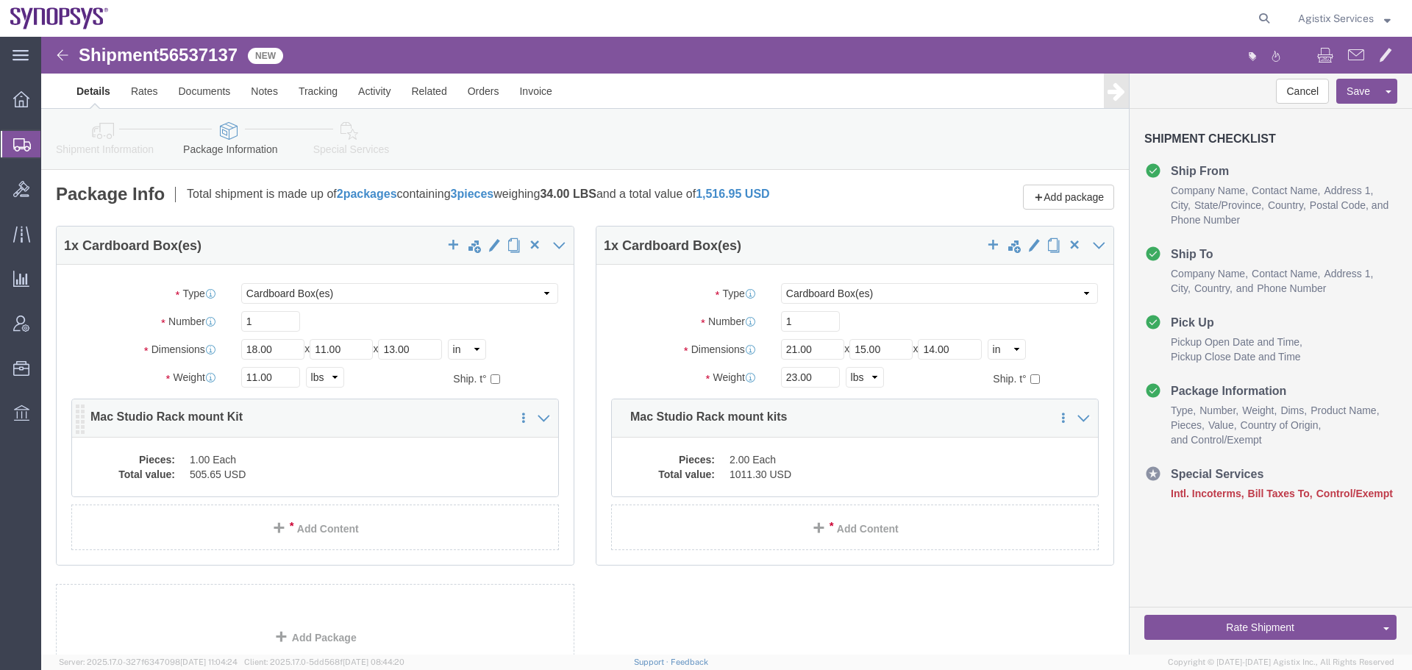
click dd "1.00 Each"
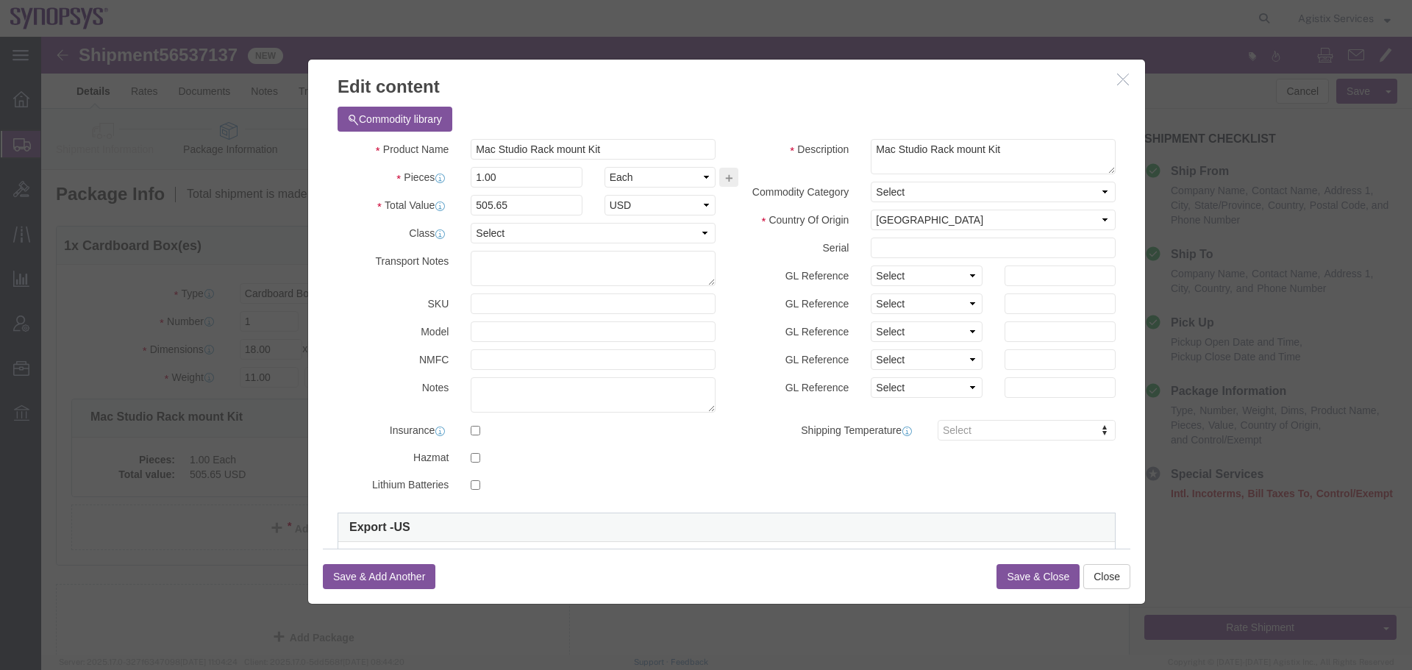
click icon "button"
drag, startPoint x: 1050, startPoint y: 540, endPoint x: 1033, endPoint y: 533, distance: 18.2
click button "Close"
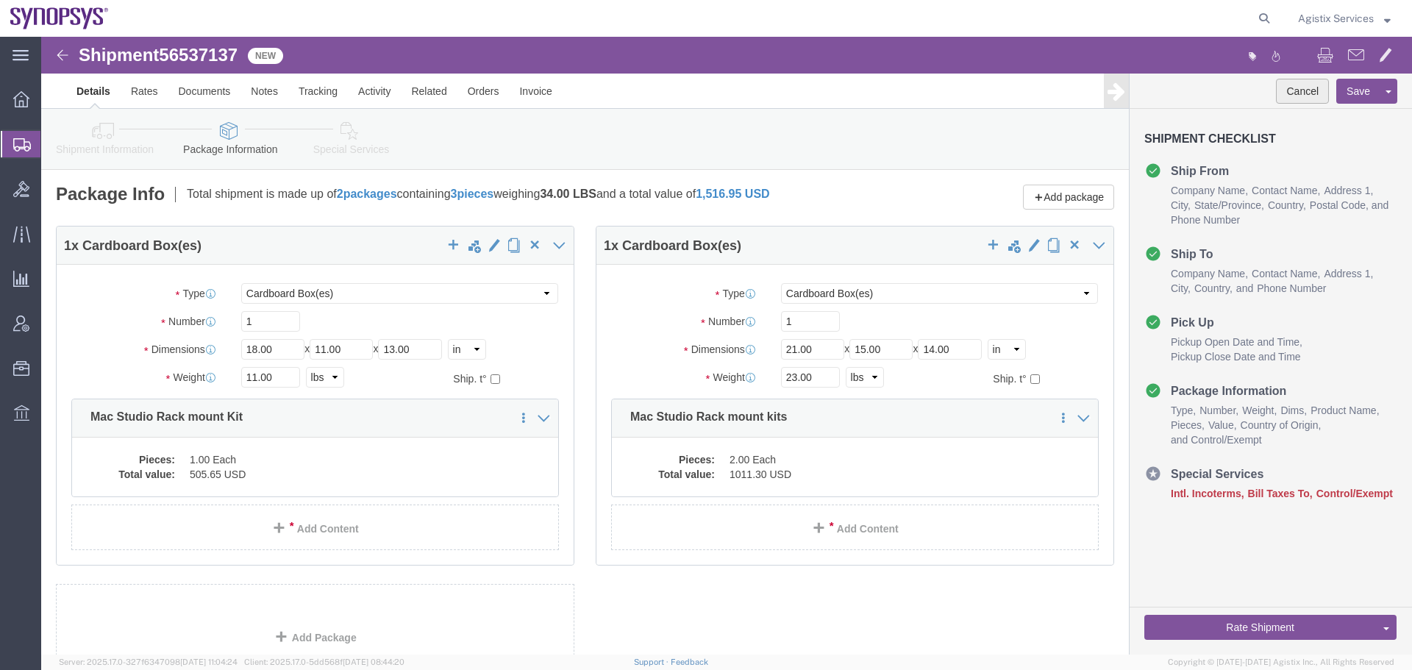
click button "Cancel"
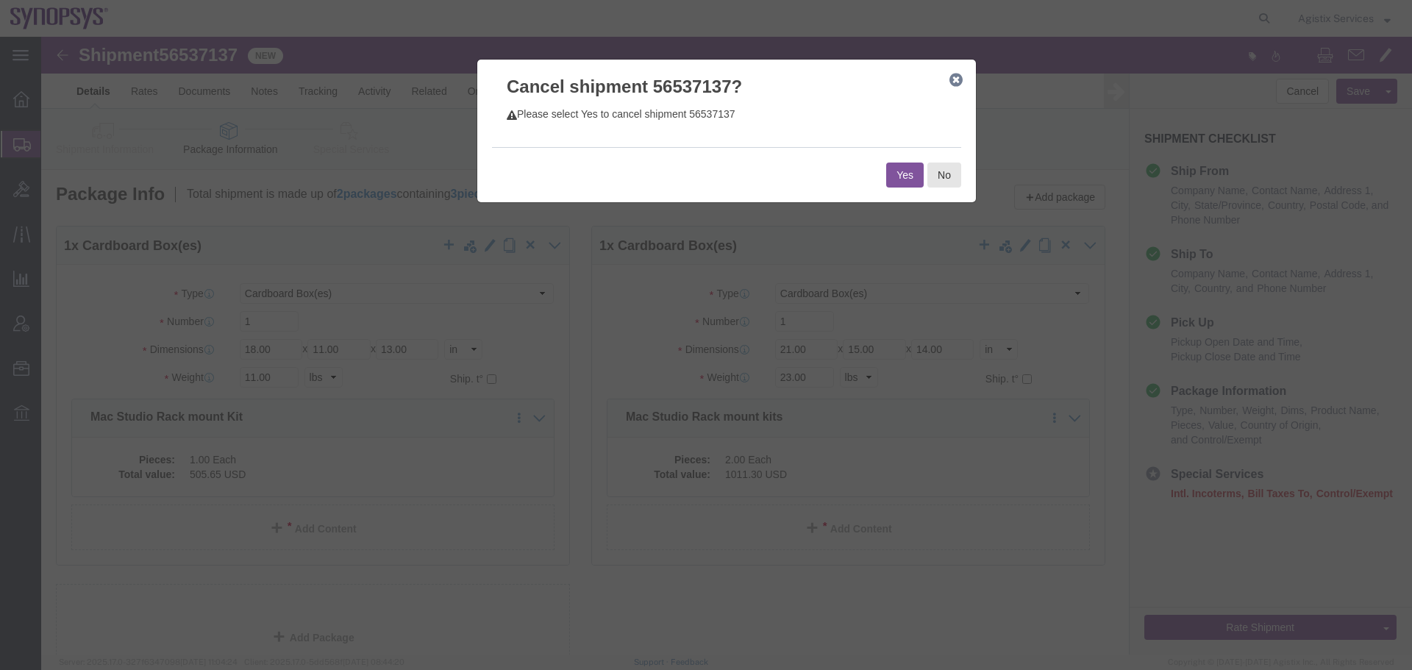
click button "Yes"
